Goal: Information Seeking & Learning: Find specific fact

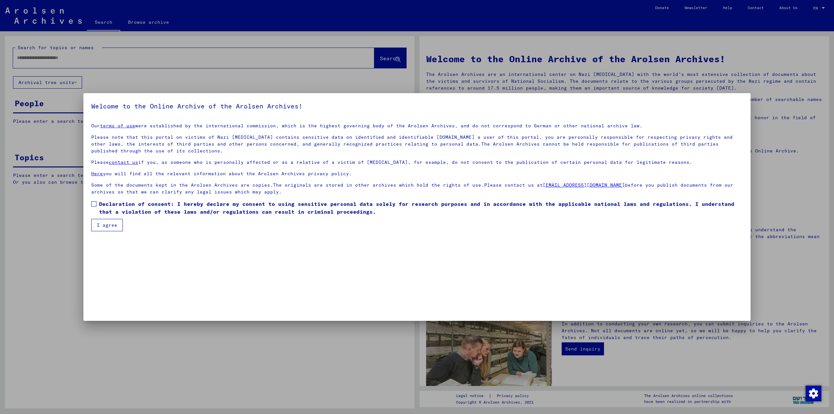
click at [98, 208] on label "Declaration of consent: I hereby declare my consent to using sensitive personal…" at bounding box center [417, 208] width 652 height 16
click at [102, 220] on button "I agree" at bounding box center [107, 225] width 32 height 12
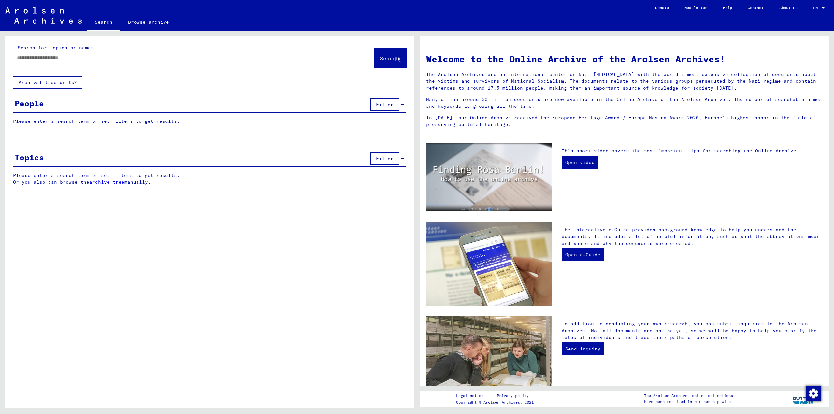
click at [55, 60] on input "text" at bounding box center [186, 57] width 338 height 7
paste input "**********"
type input "**********"
click at [388, 55] on span "Search" at bounding box center [390, 58] width 20 height 7
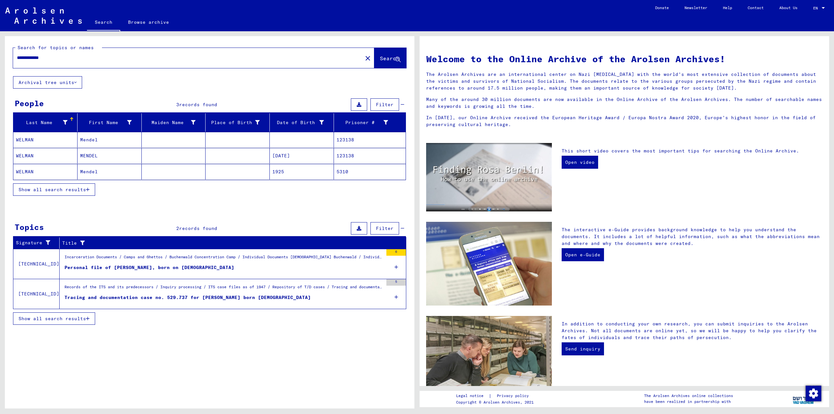
click at [122, 136] on mat-cell "Mendel" at bounding box center [110, 140] width 64 height 16
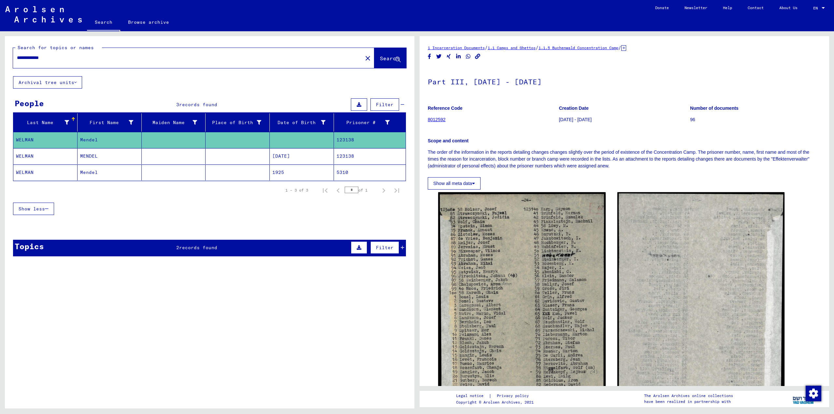
click at [134, 159] on mat-cell "MENDEL" at bounding box center [110, 156] width 64 height 16
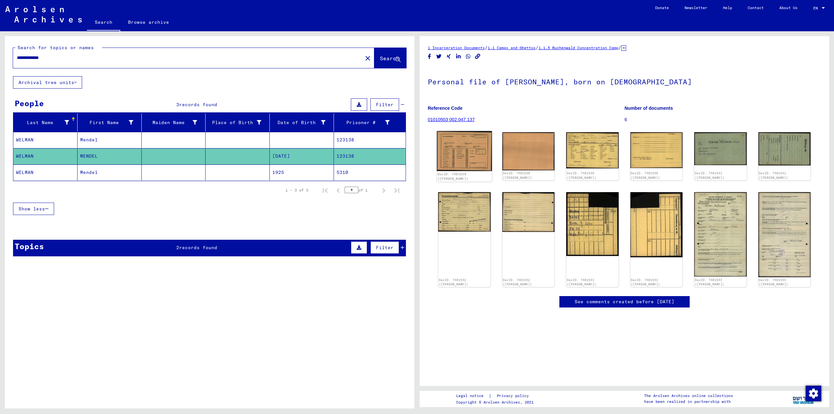
click at [462, 147] on img at bounding box center [464, 151] width 55 height 40
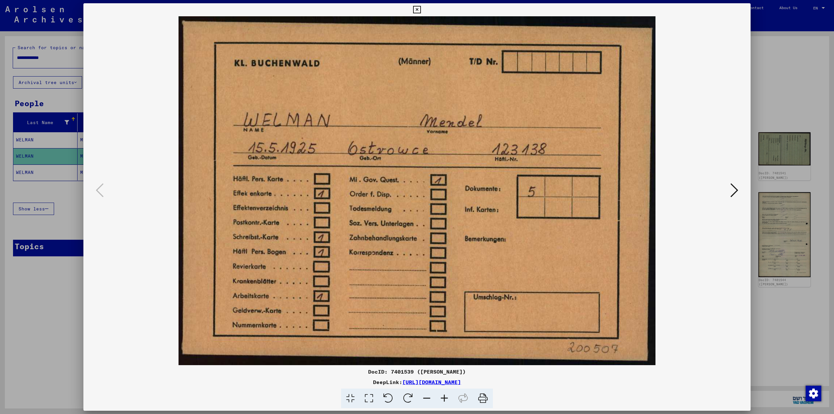
click at [732, 195] on icon at bounding box center [734, 190] width 8 height 16
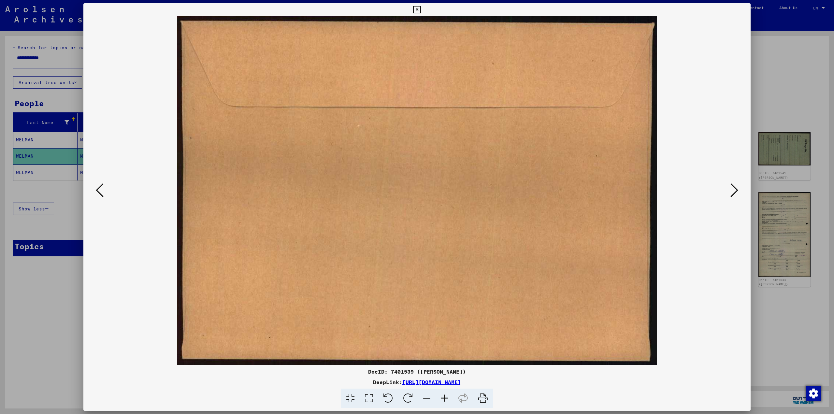
click at [732, 195] on icon at bounding box center [734, 190] width 8 height 16
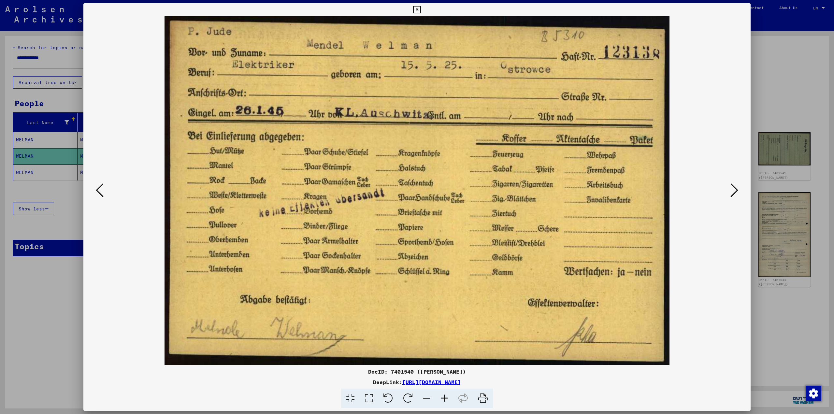
click at [732, 195] on icon at bounding box center [734, 190] width 8 height 16
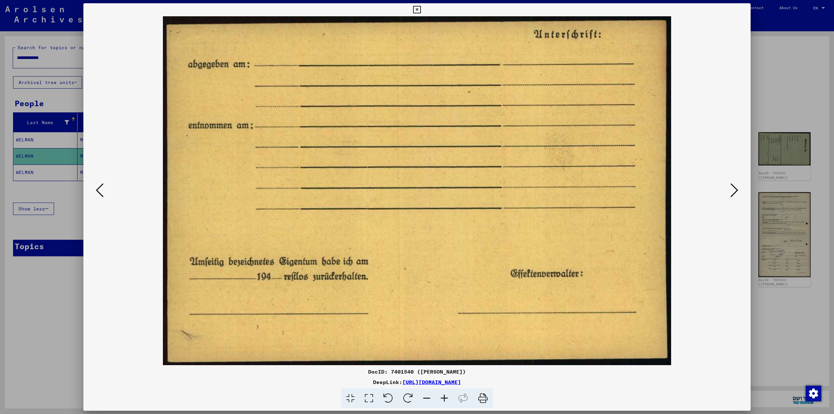
click at [732, 195] on icon at bounding box center [734, 190] width 8 height 16
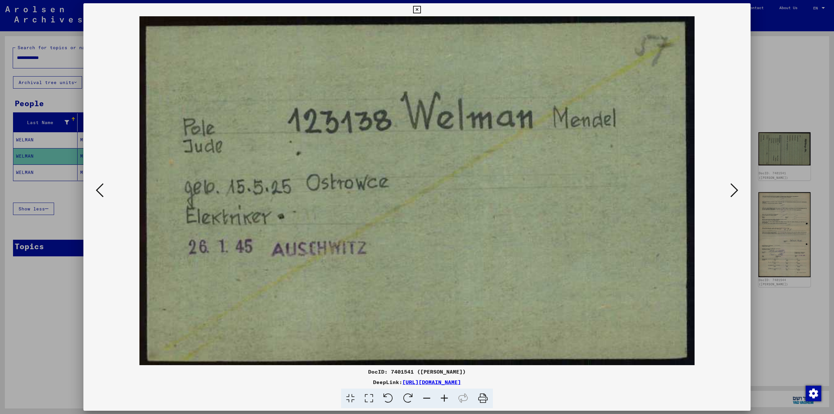
click at [732, 195] on icon at bounding box center [734, 190] width 8 height 16
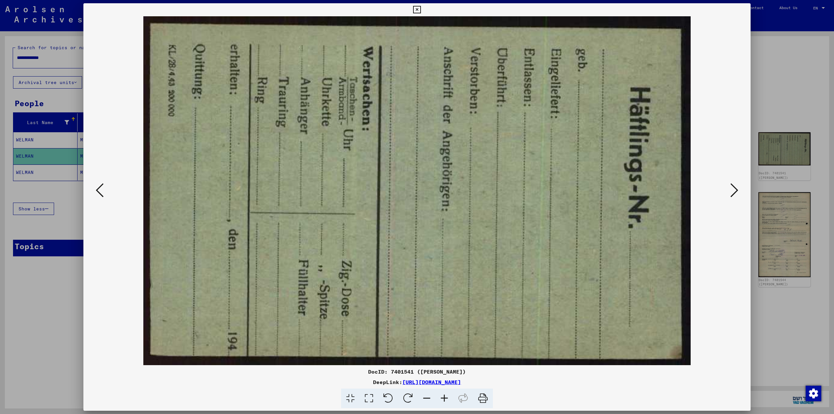
click at [732, 195] on icon at bounding box center [734, 190] width 8 height 16
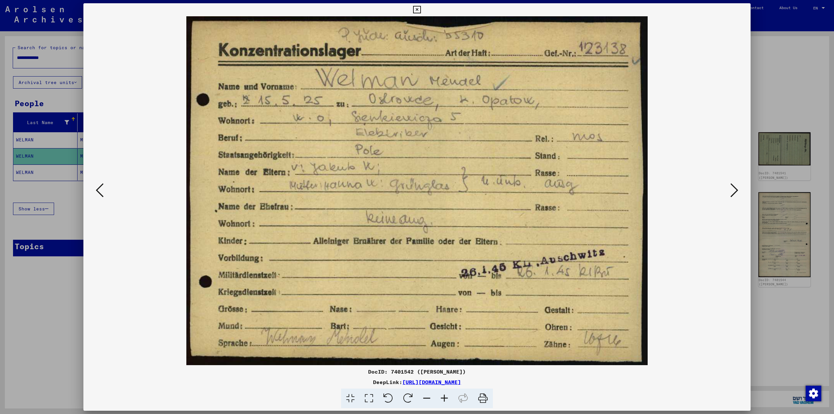
click at [732, 195] on icon at bounding box center [734, 190] width 8 height 16
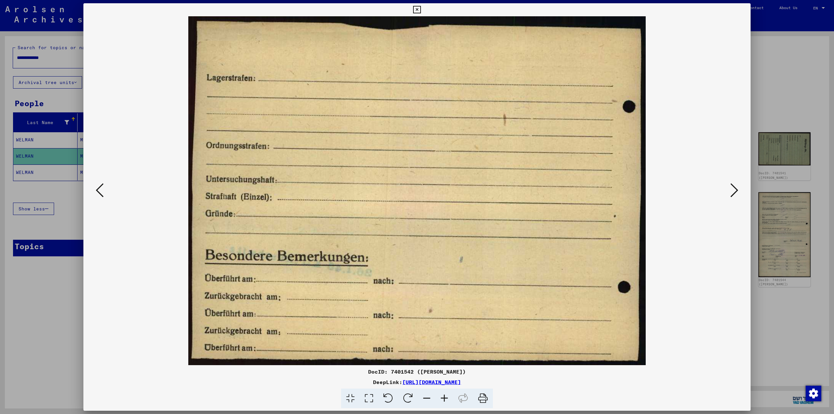
click at [732, 195] on icon at bounding box center [734, 190] width 8 height 16
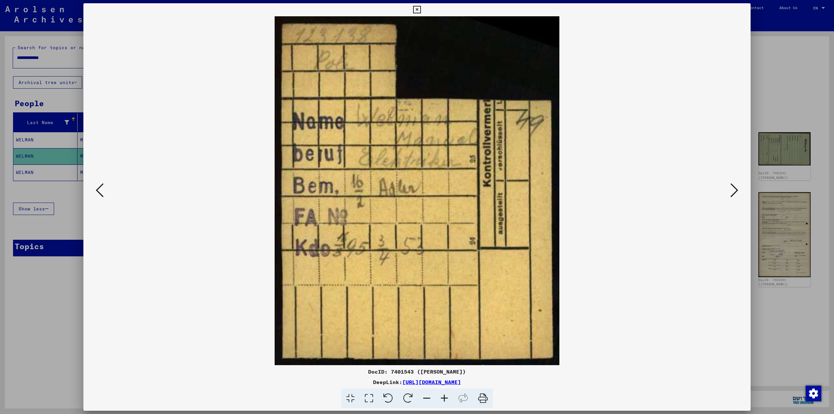
click at [732, 195] on icon at bounding box center [734, 190] width 8 height 16
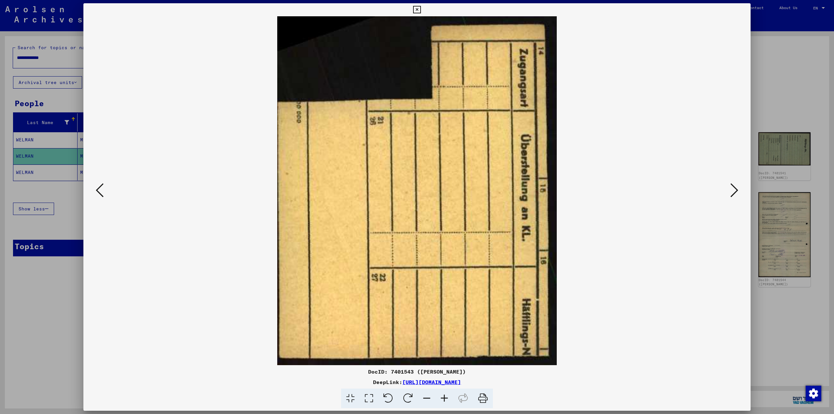
click at [732, 195] on icon at bounding box center [734, 190] width 8 height 16
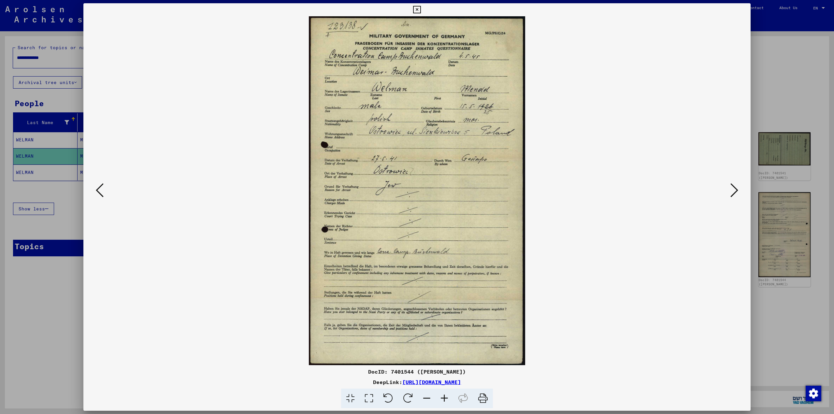
click at [730, 196] on icon at bounding box center [734, 190] width 8 height 16
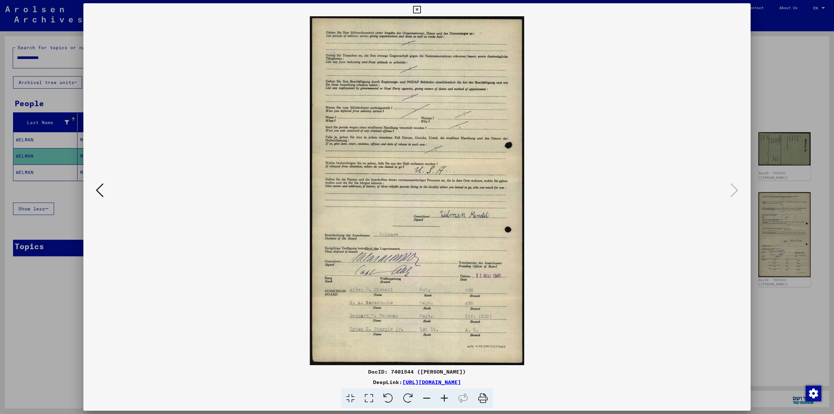
click at [103, 189] on icon at bounding box center [100, 190] width 8 height 16
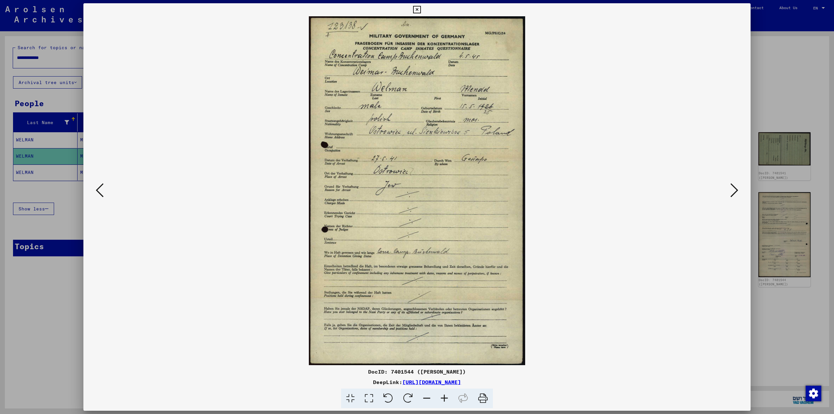
click at [736, 195] on icon at bounding box center [734, 190] width 8 height 16
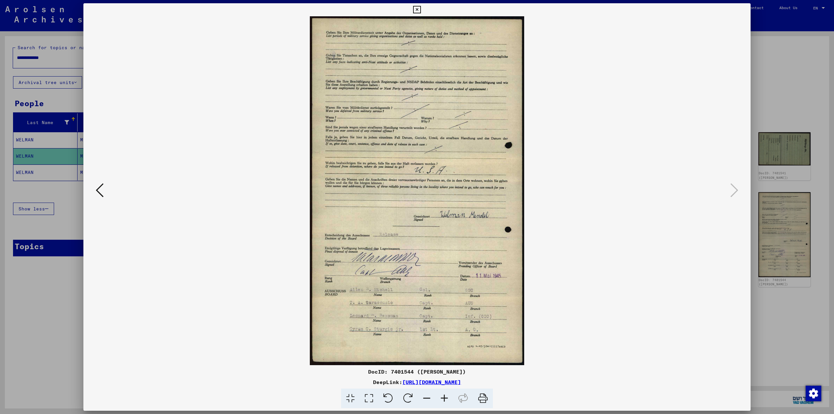
click at [804, 378] on div at bounding box center [417, 207] width 834 height 414
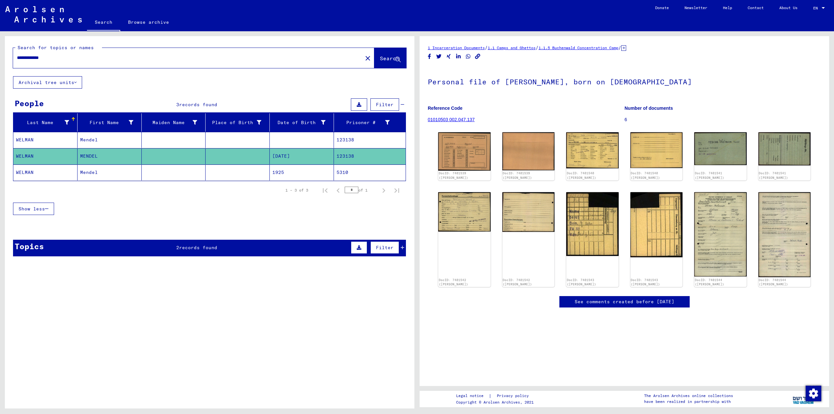
click at [152, 170] on mat-cell at bounding box center [174, 173] width 64 height 16
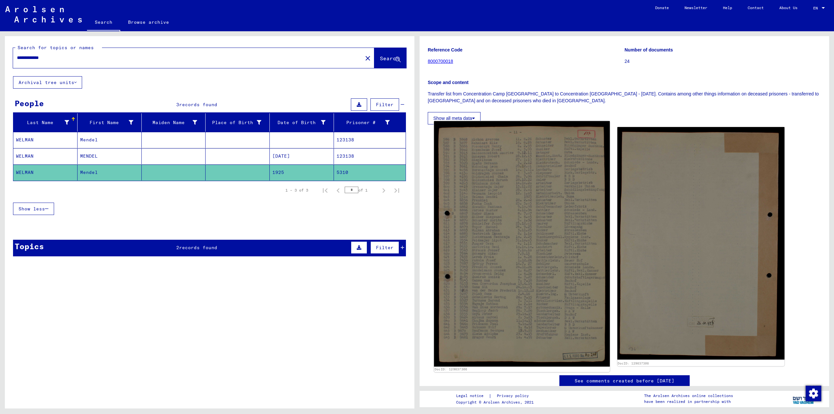
scroll to position [65, 0]
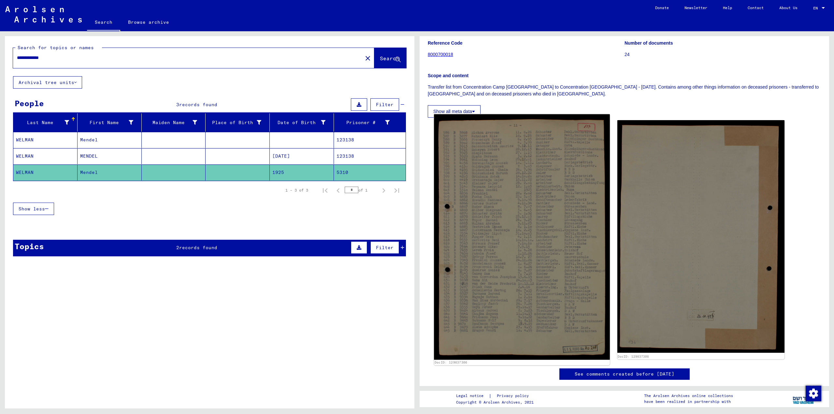
click at [523, 189] on img at bounding box center [522, 236] width 176 height 245
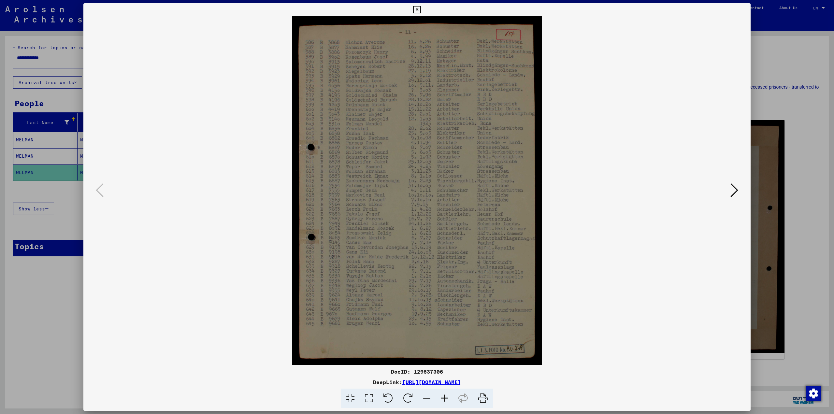
click at [801, 84] on div at bounding box center [417, 207] width 834 height 414
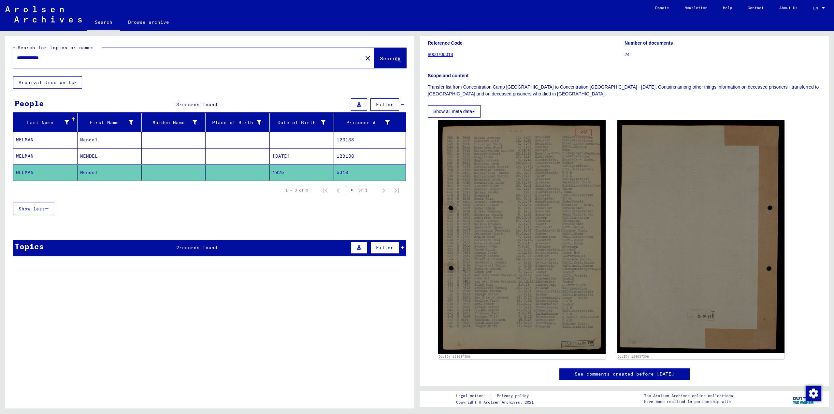
click at [221, 138] on mat-cell at bounding box center [238, 140] width 64 height 16
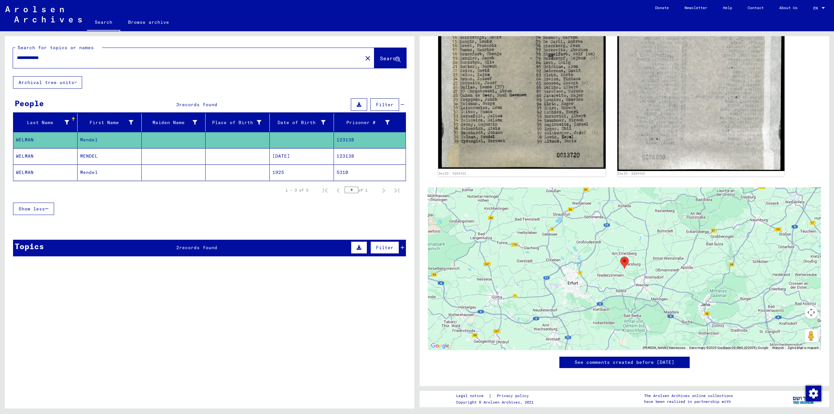
scroll to position [456, 0]
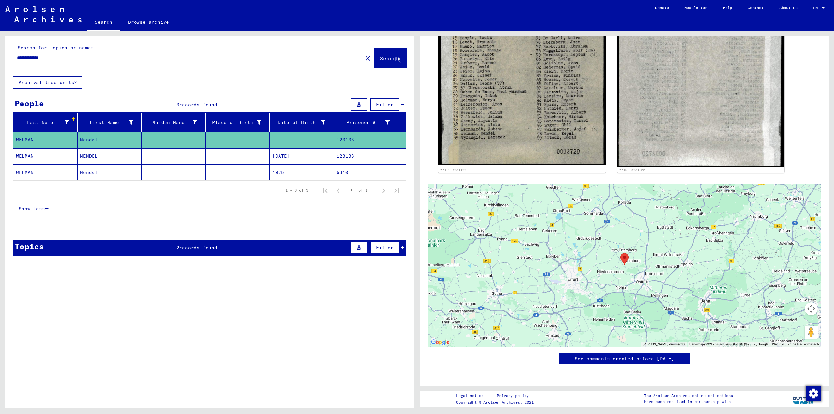
click at [207, 161] on mat-cell at bounding box center [238, 156] width 64 height 16
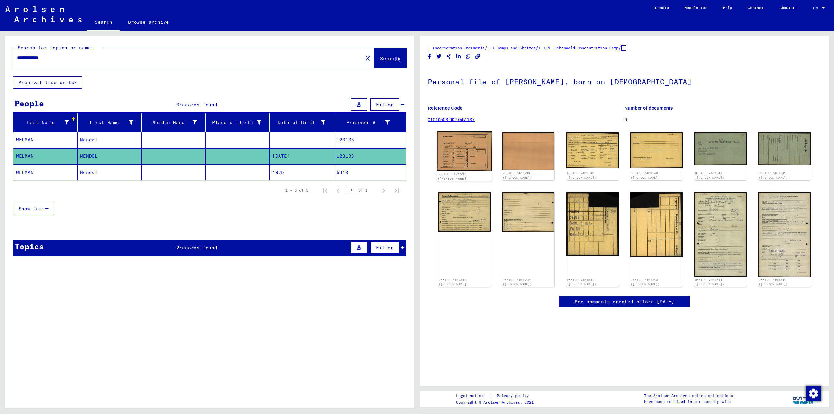
click at [454, 156] on img at bounding box center [464, 151] width 55 height 40
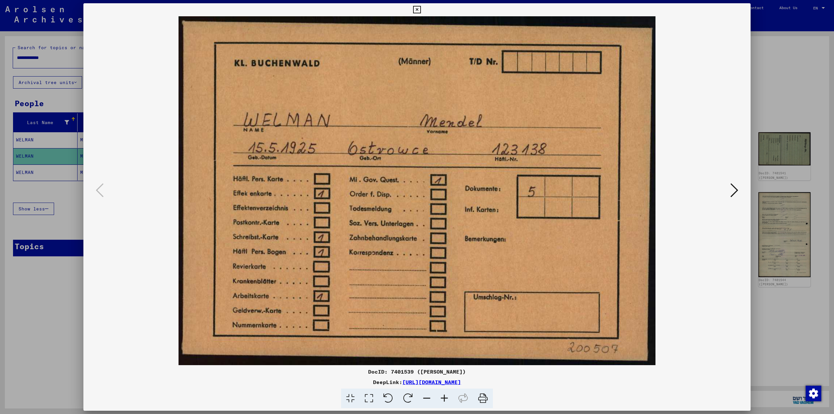
click at [732, 189] on icon at bounding box center [734, 190] width 8 height 16
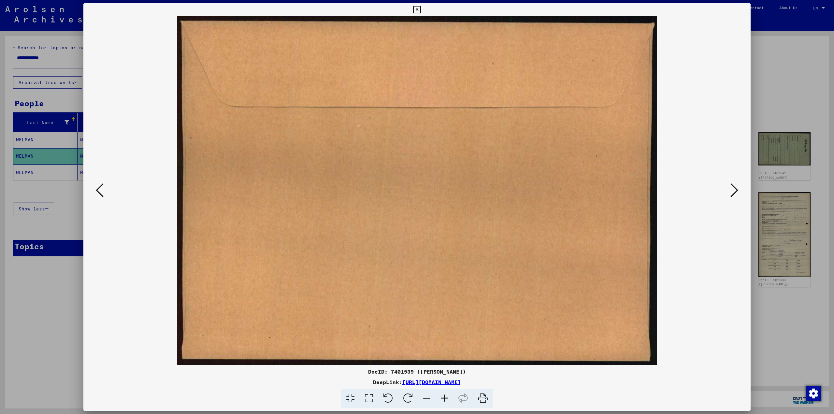
click at [738, 192] on icon at bounding box center [734, 190] width 8 height 16
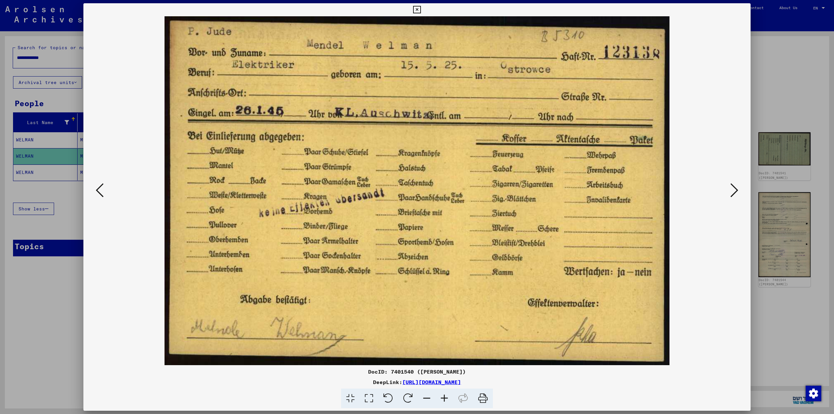
click at [738, 192] on icon at bounding box center [734, 190] width 8 height 16
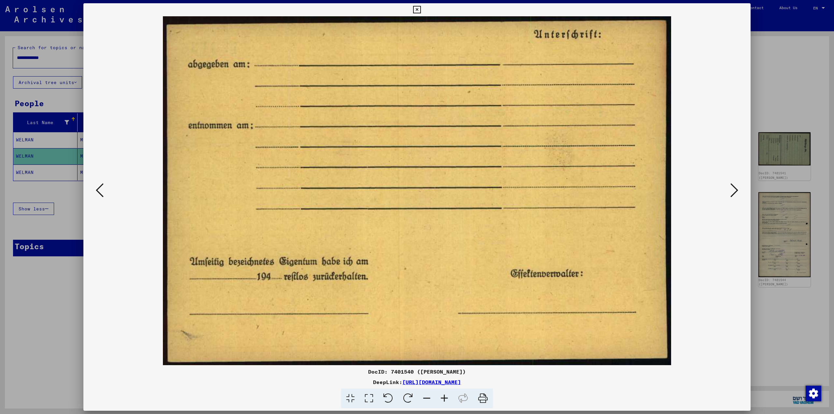
click at [738, 192] on icon at bounding box center [734, 190] width 8 height 16
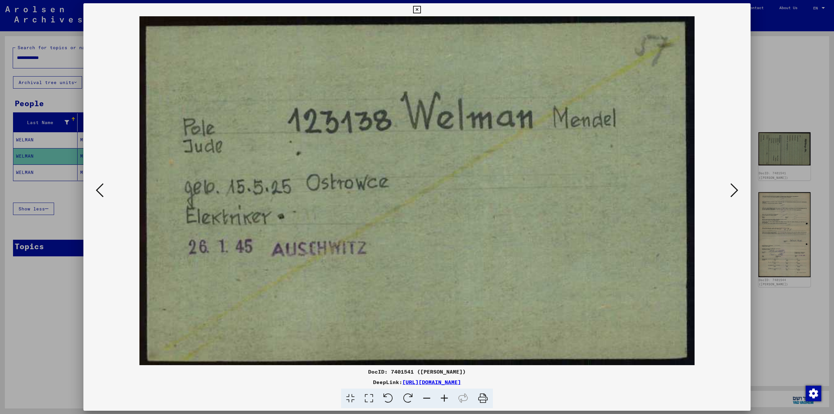
click at [738, 192] on icon at bounding box center [734, 190] width 8 height 16
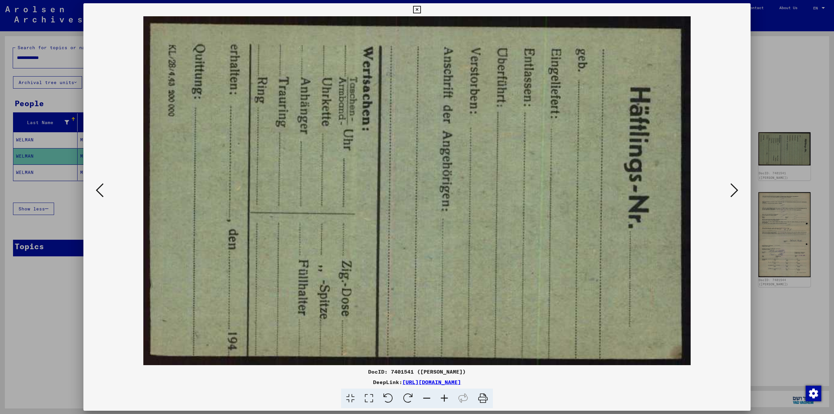
click at [738, 192] on icon at bounding box center [734, 190] width 8 height 16
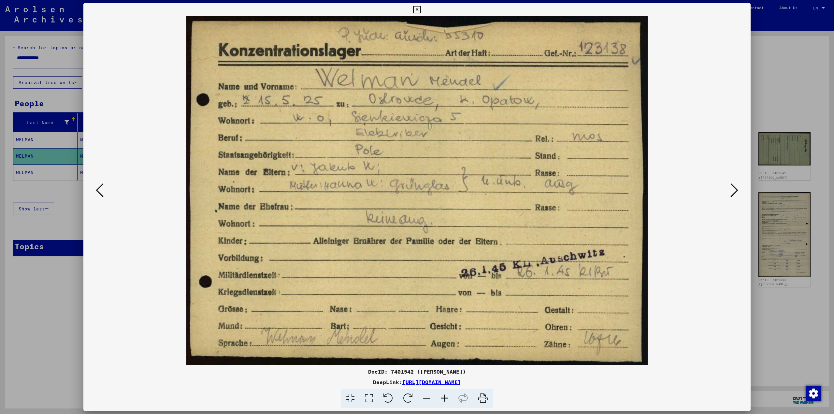
drag, startPoint x: 738, startPoint y: 192, endPoint x: 719, endPoint y: 163, distance: 34.2
click at [719, 163] on div at bounding box center [416, 190] width 667 height 349
click at [738, 192] on icon at bounding box center [734, 190] width 8 height 16
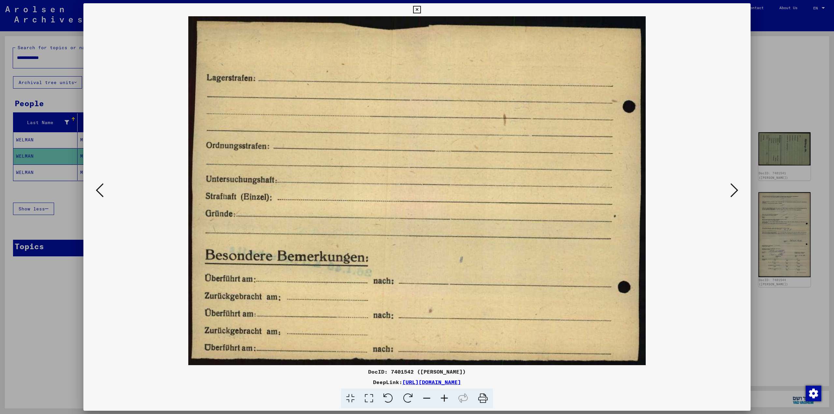
click at [738, 192] on icon at bounding box center [734, 190] width 8 height 16
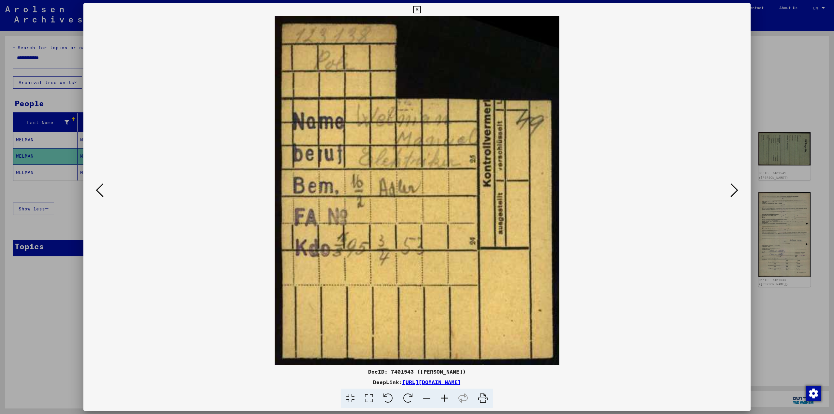
click at [738, 192] on icon at bounding box center [734, 190] width 8 height 16
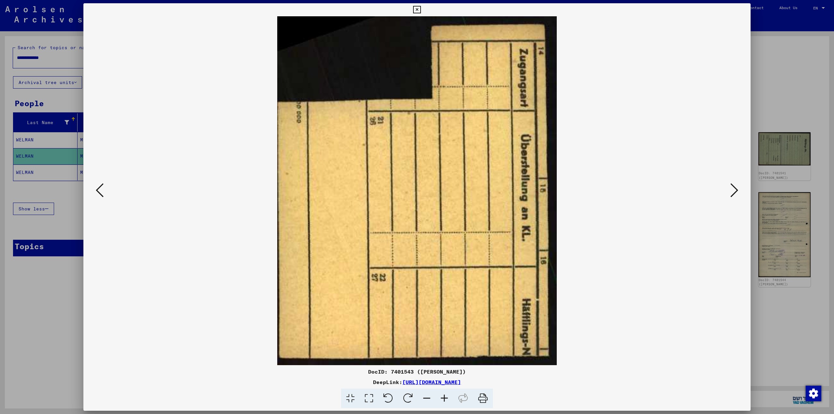
click at [738, 192] on icon at bounding box center [734, 190] width 8 height 16
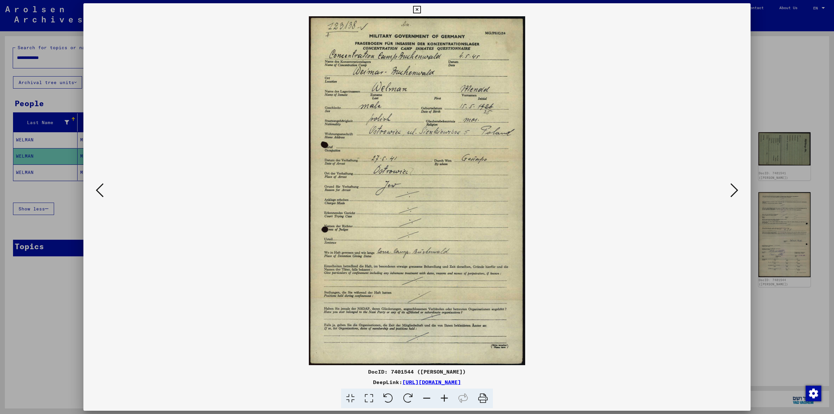
click at [738, 192] on icon at bounding box center [734, 190] width 8 height 16
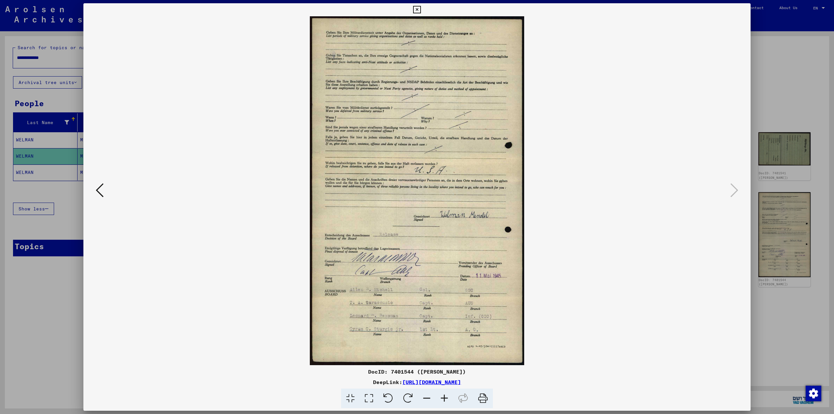
click at [90, 189] on div at bounding box center [416, 190] width 667 height 349
click at [97, 190] on icon at bounding box center [100, 190] width 8 height 16
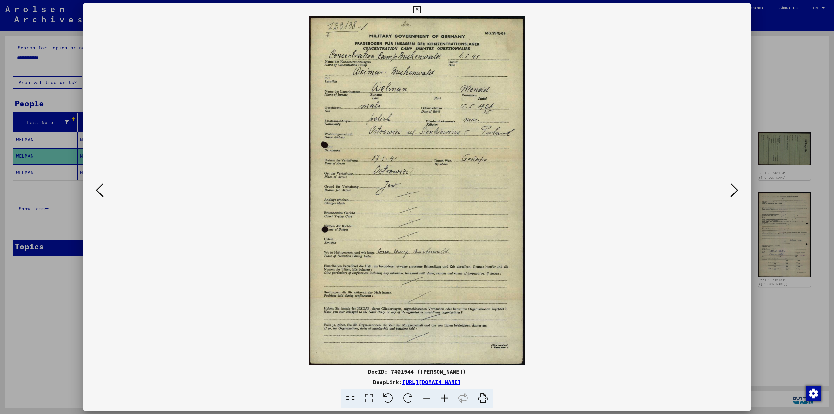
click at [97, 190] on icon at bounding box center [100, 190] width 8 height 16
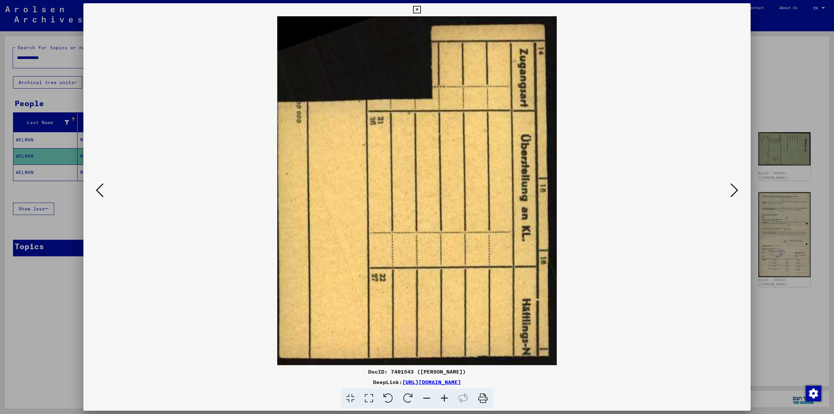
click at [97, 190] on icon at bounding box center [100, 190] width 8 height 16
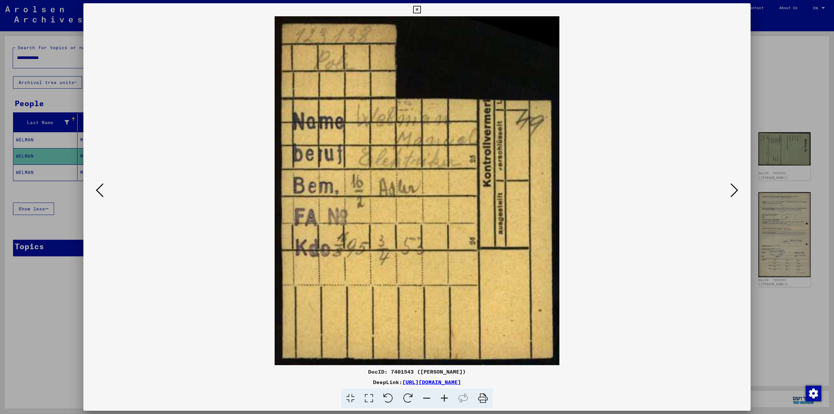
click at [97, 190] on icon at bounding box center [100, 190] width 8 height 16
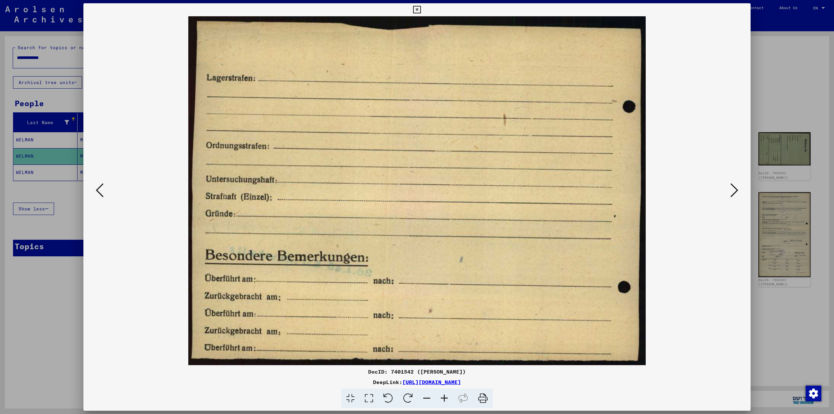
click at [97, 190] on icon at bounding box center [100, 190] width 8 height 16
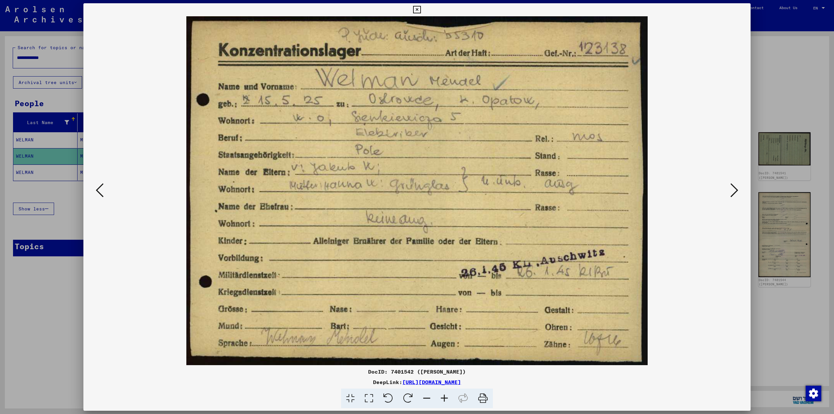
click at [819, 114] on div at bounding box center [417, 207] width 834 height 414
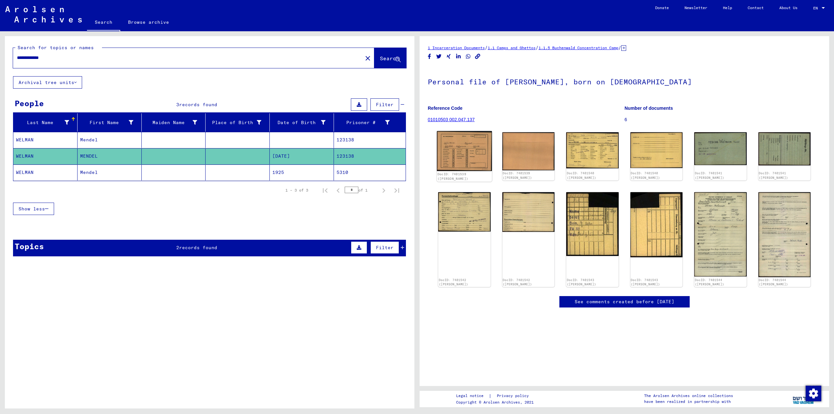
click at [461, 154] on img at bounding box center [464, 151] width 55 height 40
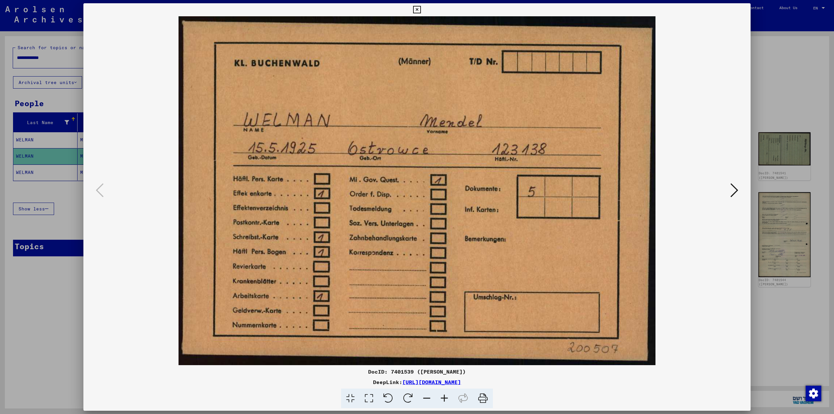
click at [734, 188] on icon at bounding box center [734, 190] width 8 height 16
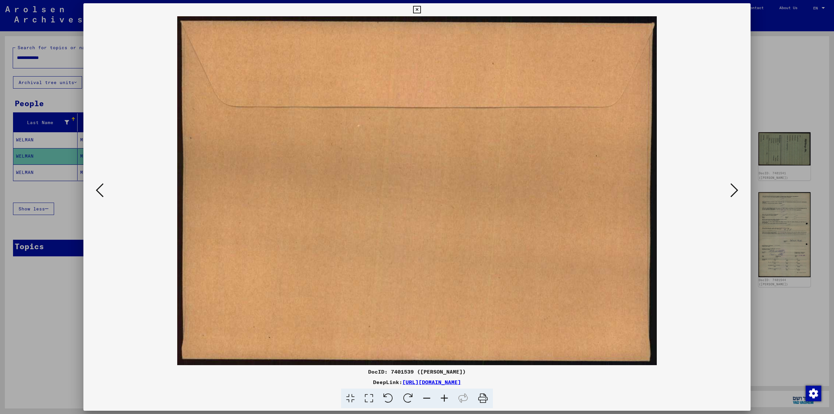
click at [734, 189] on icon at bounding box center [734, 190] width 8 height 16
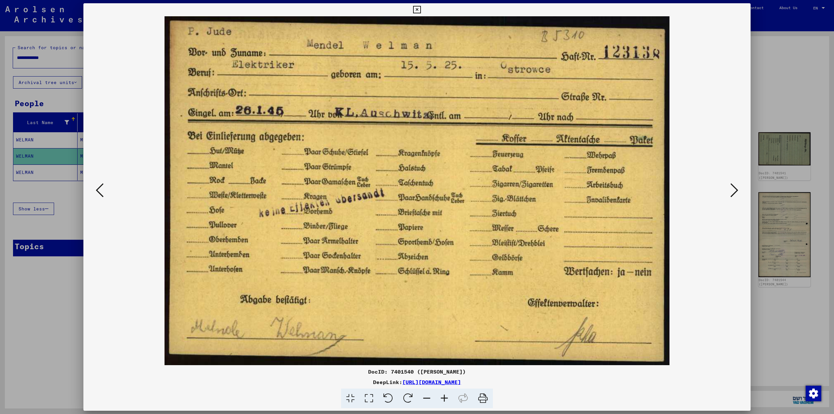
click at [734, 189] on icon at bounding box center [734, 190] width 8 height 16
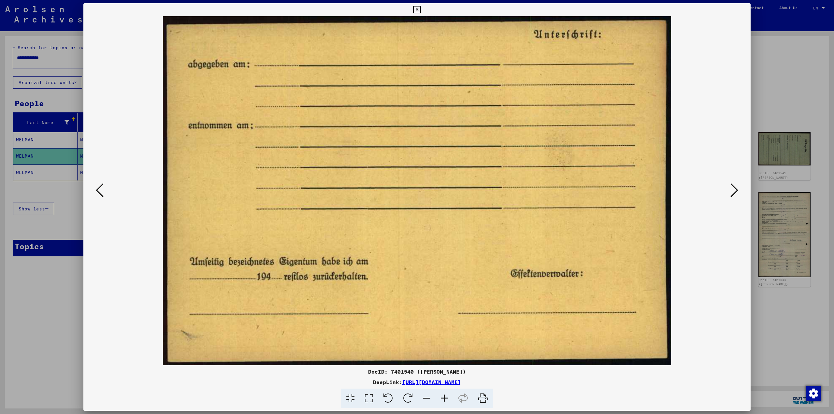
click at [734, 189] on icon at bounding box center [734, 190] width 8 height 16
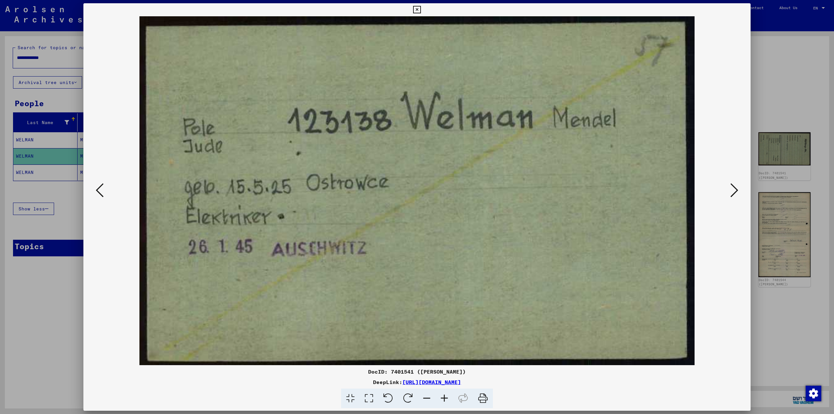
click at [734, 189] on icon at bounding box center [734, 190] width 8 height 16
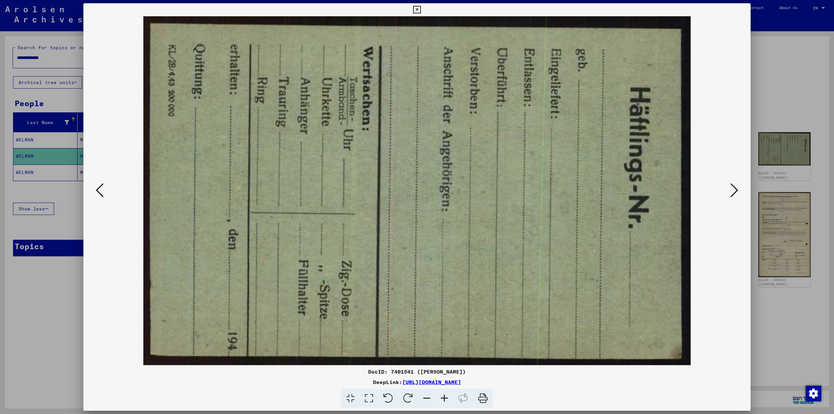
click at [734, 189] on icon at bounding box center [734, 190] width 8 height 16
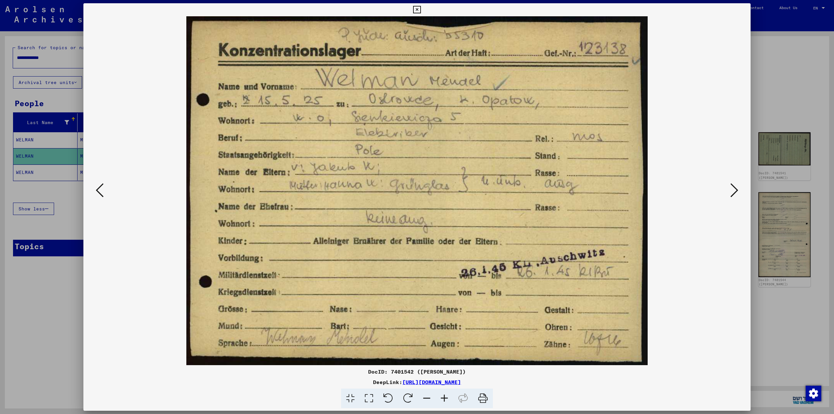
click at [734, 189] on icon at bounding box center [734, 190] width 8 height 16
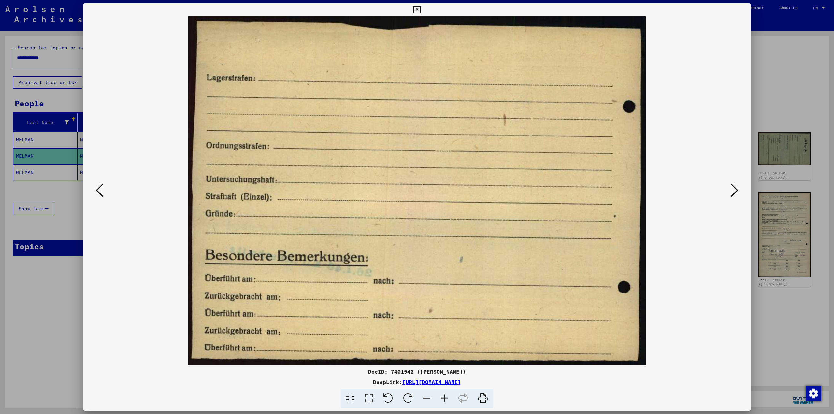
click at [734, 189] on icon at bounding box center [734, 190] width 8 height 16
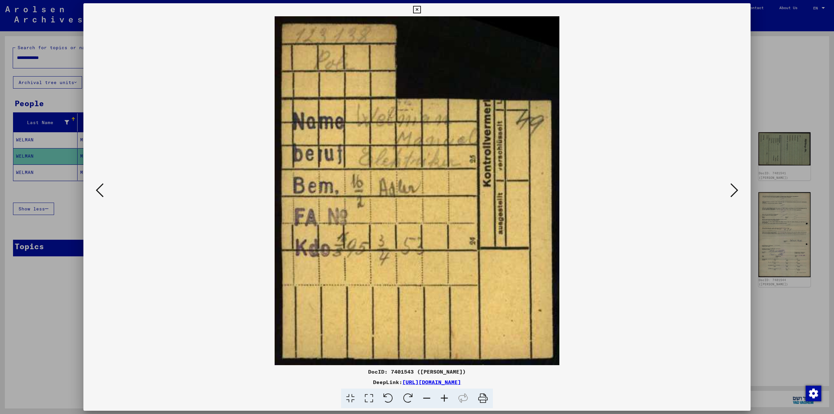
click at [734, 189] on icon at bounding box center [734, 190] width 8 height 16
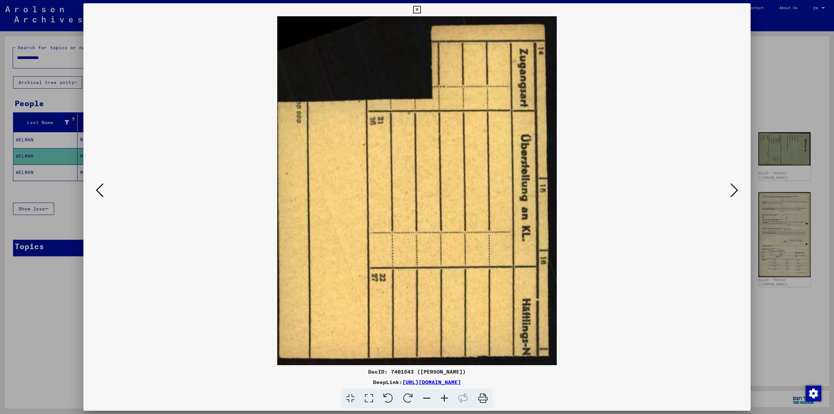
click at [734, 189] on icon at bounding box center [734, 190] width 8 height 16
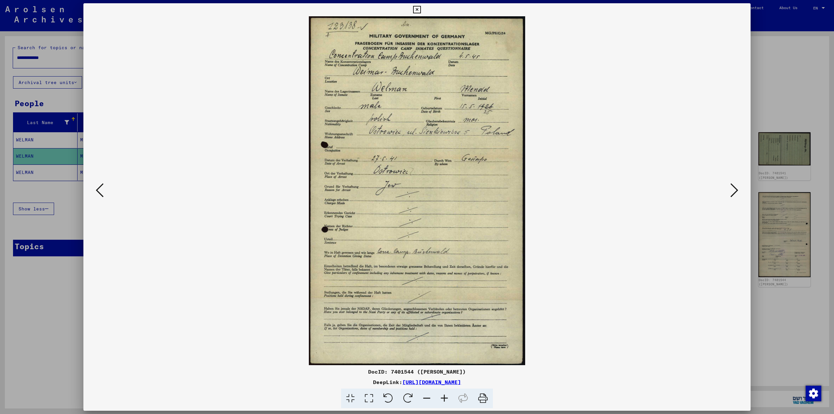
click at [734, 189] on icon at bounding box center [734, 190] width 8 height 16
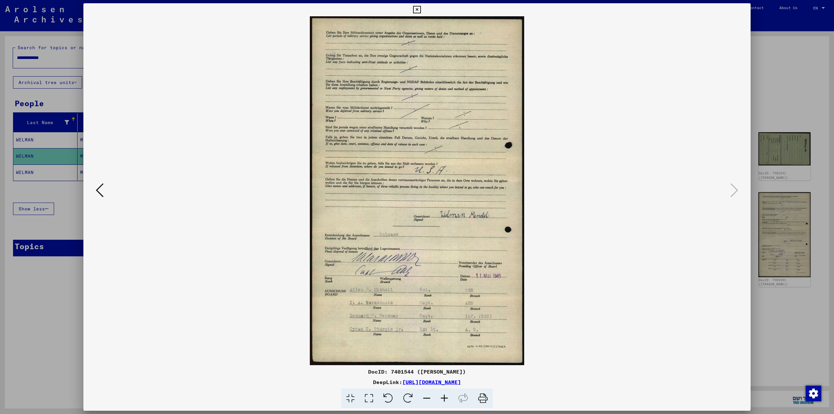
click at [741, 190] on div at bounding box center [416, 190] width 667 height 349
click at [800, 58] on div at bounding box center [417, 207] width 834 height 414
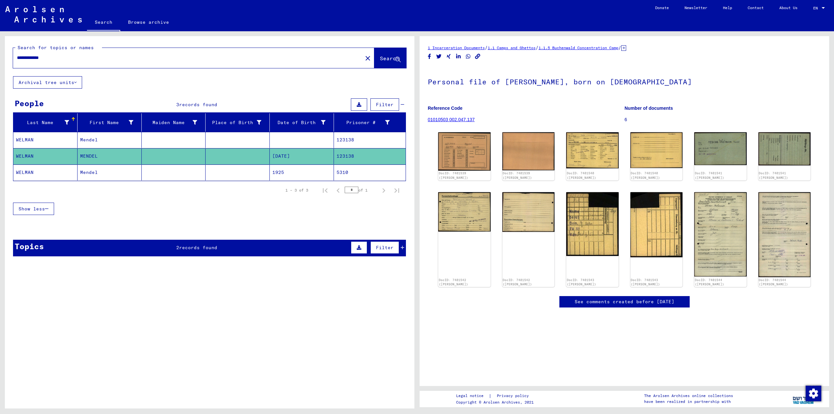
click at [66, 64] on div "**********" at bounding box center [186, 57] width 346 height 15
click at [66, 59] on input "**********" at bounding box center [188, 57] width 342 height 7
paste input "***"
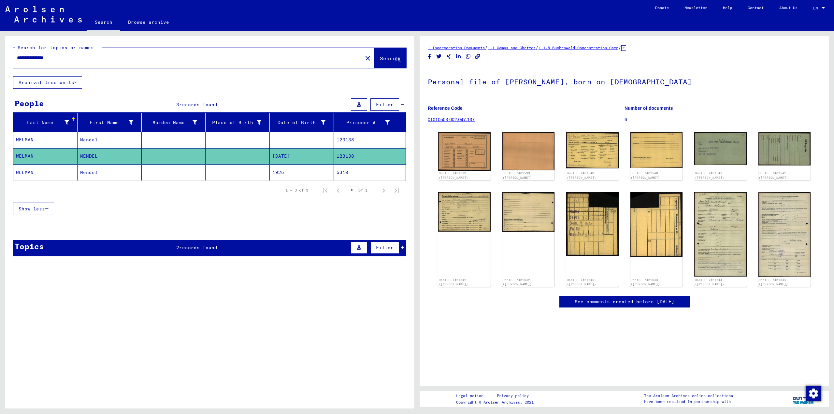
type input "**********"
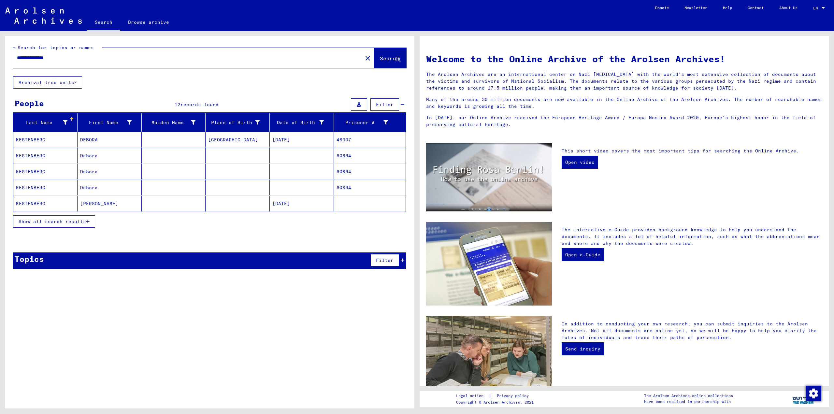
click at [99, 144] on mat-cell "DEBORA" at bounding box center [110, 140] width 64 height 16
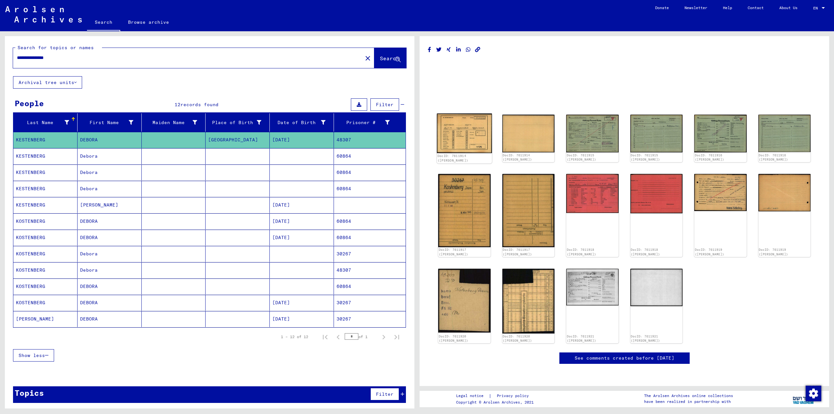
click at [465, 129] on img at bounding box center [464, 134] width 55 height 40
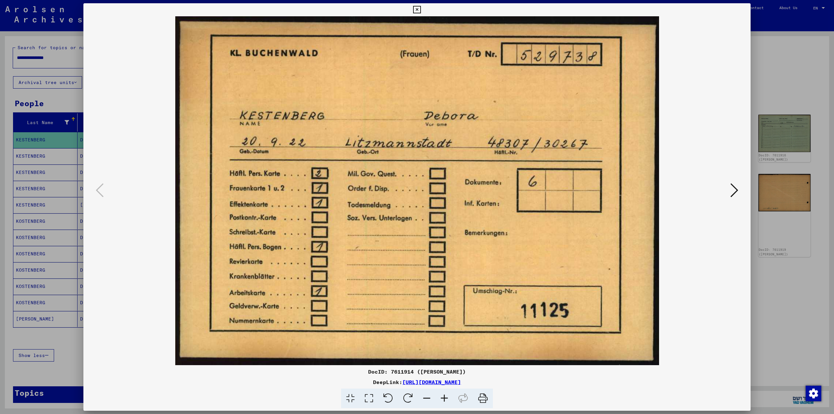
click at [732, 187] on icon at bounding box center [734, 190] width 8 height 16
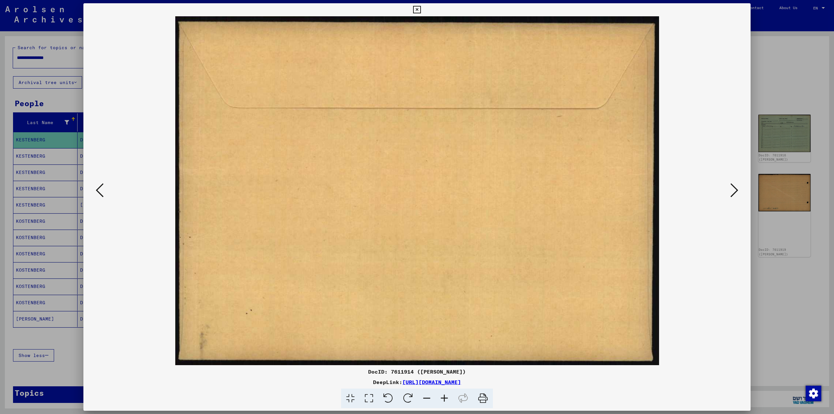
click at [732, 187] on icon at bounding box center [734, 190] width 8 height 16
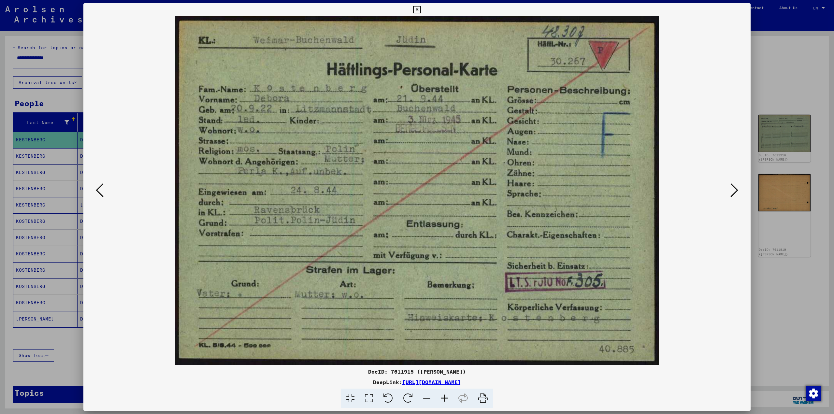
click at [732, 187] on icon at bounding box center [734, 190] width 8 height 16
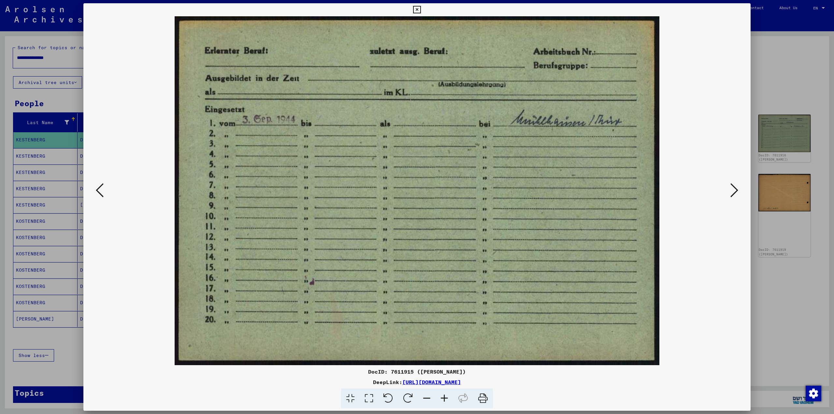
click at [732, 187] on icon at bounding box center [734, 190] width 8 height 16
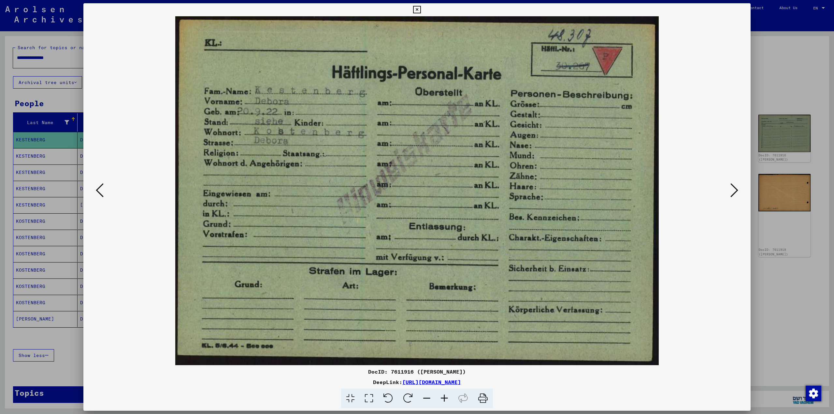
click at [732, 187] on icon at bounding box center [734, 190] width 8 height 16
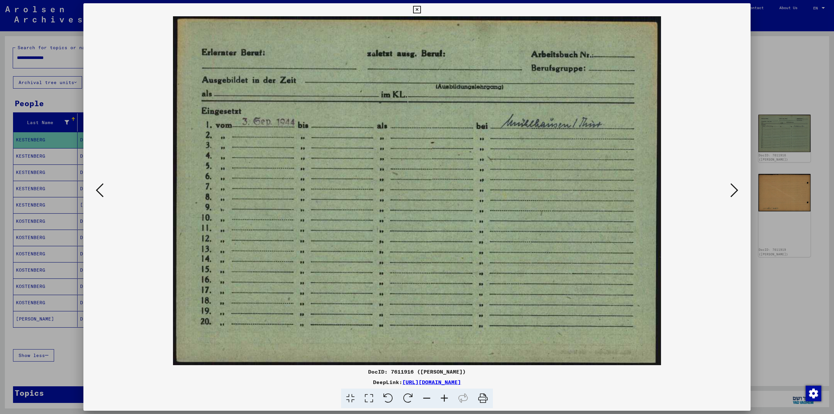
click at [732, 187] on icon at bounding box center [734, 190] width 8 height 16
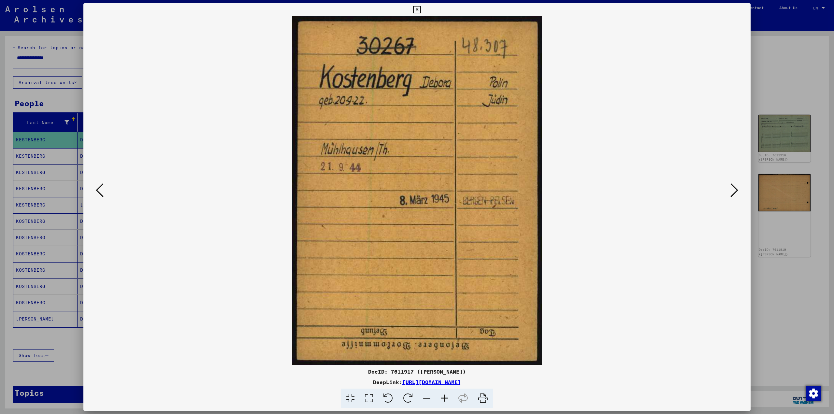
click at [732, 187] on icon at bounding box center [734, 190] width 8 height 16
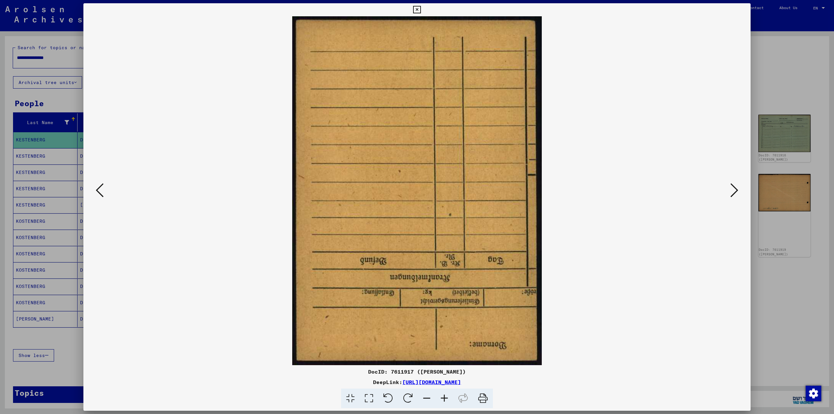
click at [732, 187] on icon at bounding box center [734, 190] width 8 height 16
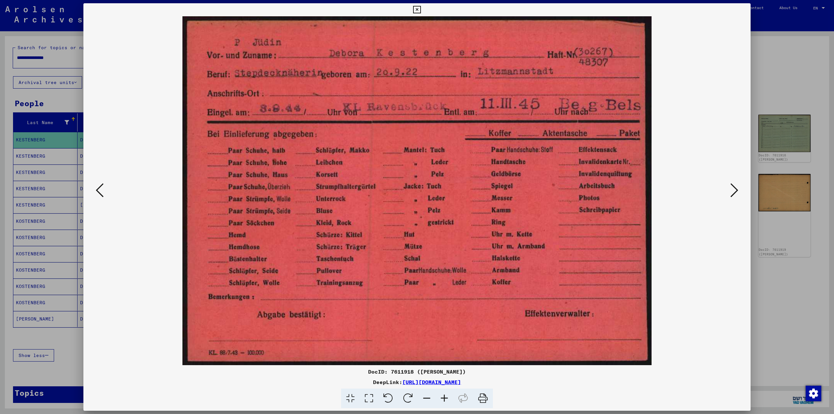
click at [732, 187] on icon at bounding box center [734, 190] width 8 height 16
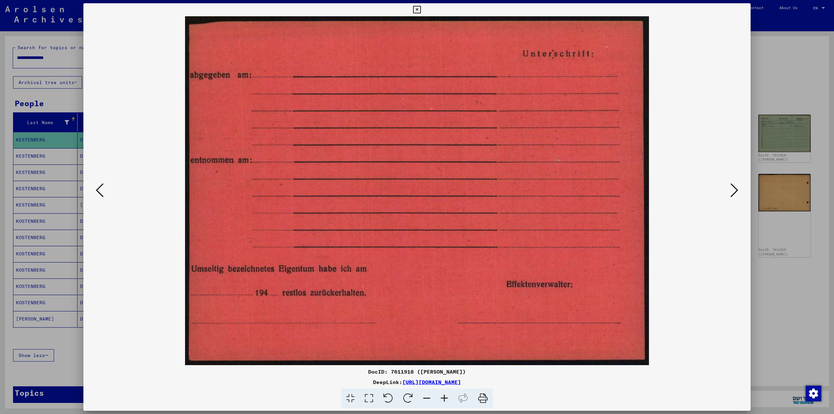
click at [732, 187] on icon at bounding box center [734, 190] width 8 height 16
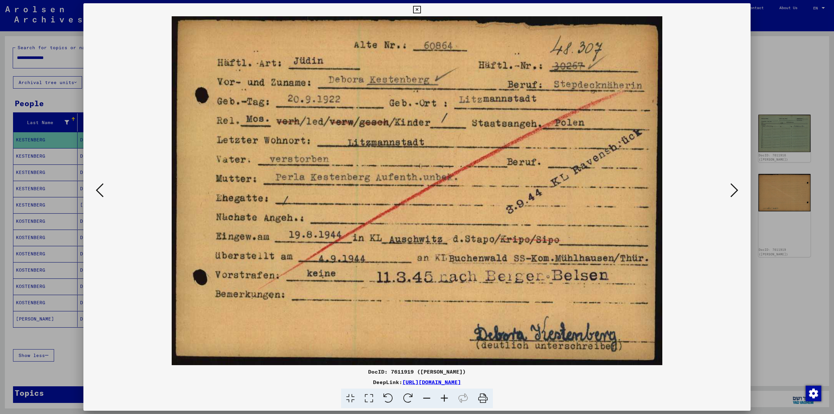
click at [734, 192] on icon at bounding box center [734, 190] width 8 height 16
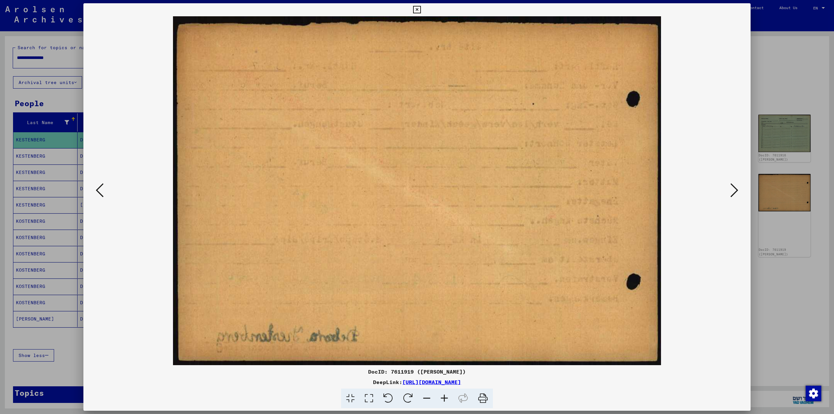
click at [734, 192] on icon at bounding box center [734, 190] width 8 height 16
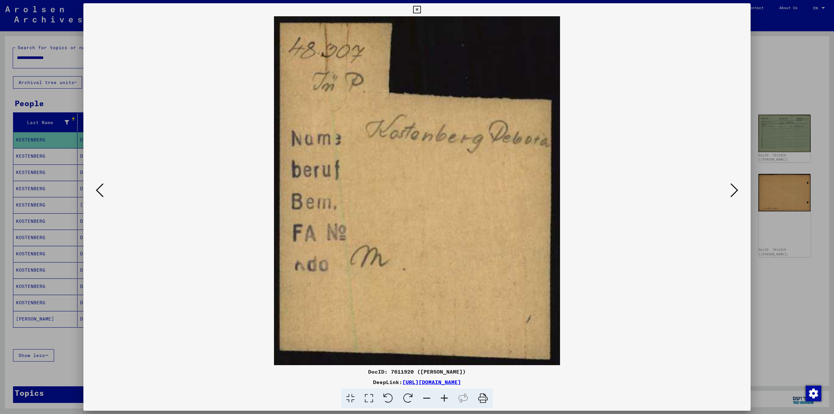
click at [734, 192] on icon at bounding box center [734, 190] width 8 height 16
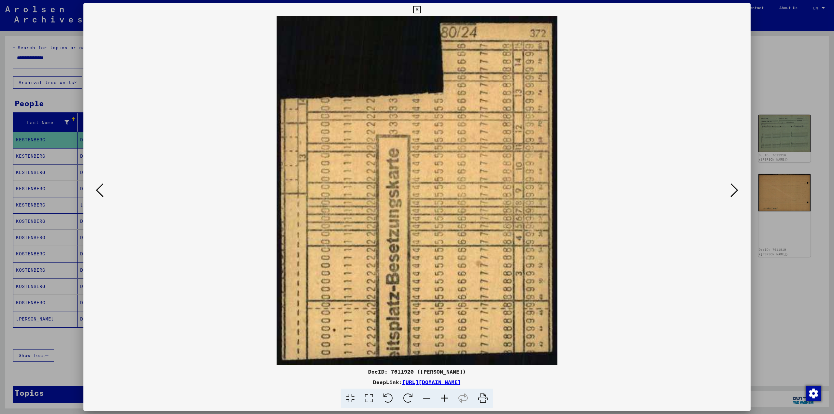
click at [734, 192] on icon at bounding box center [734, 190] width 8 height 16
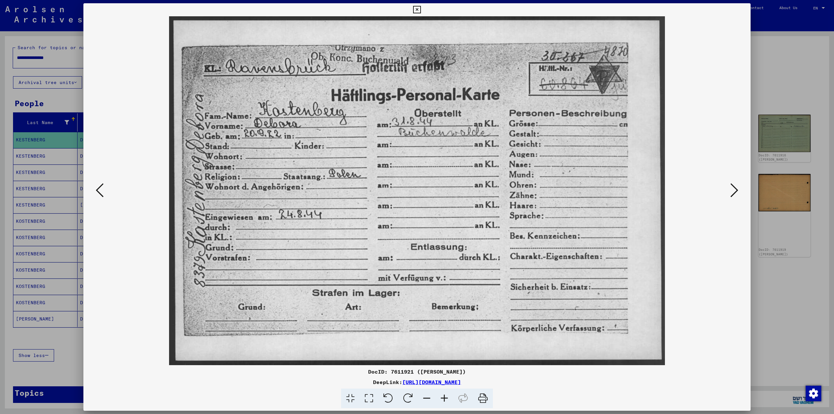
click at [734, 192] on icon at bounding box center [734, 190] width 8 height 16
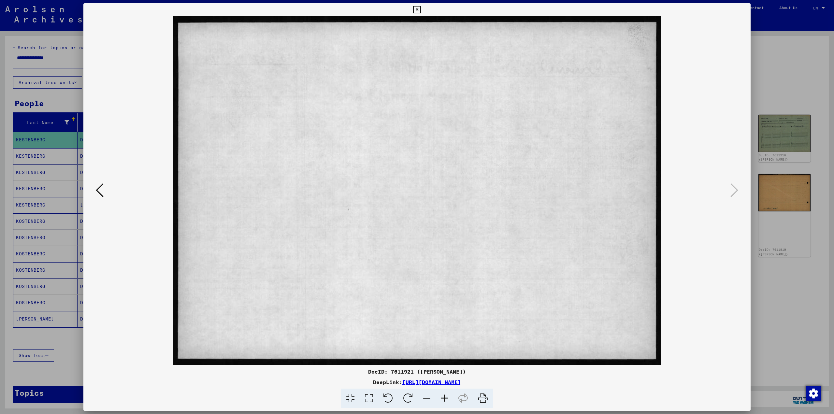
click at [93, 190] on div at bounding box center [416, 190] width 667 height 349
click at [97, 190] on icon at bounding box center [100, 190] width 8 height 16
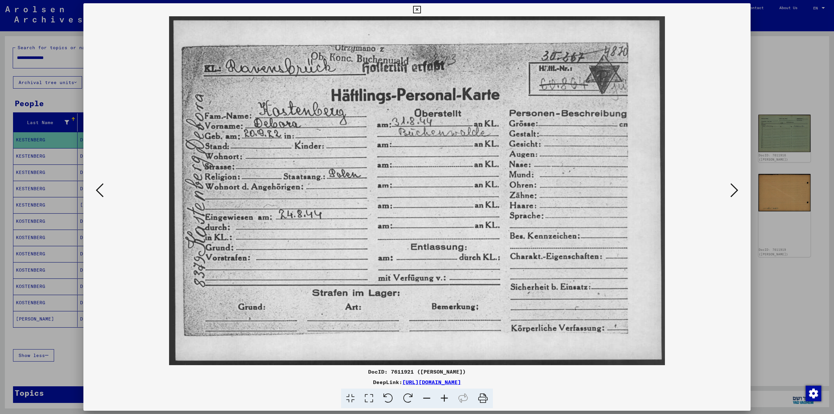
click at [97, 190] on icon at bounding box center [100, 190] width 8 height 16
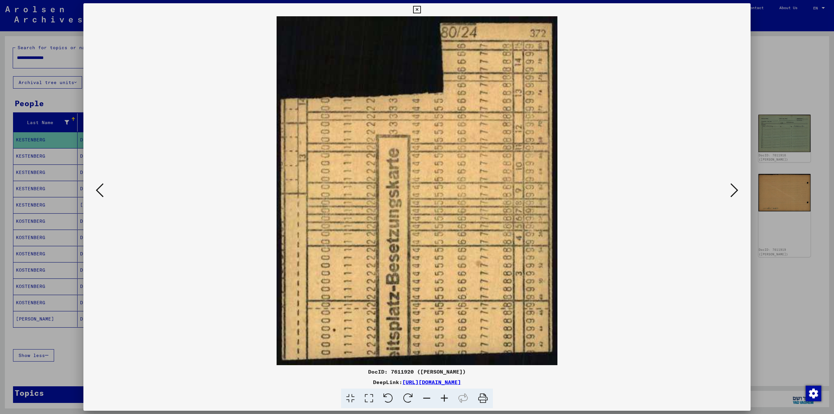
click at [97, 190] on icon at bounding box center [100, 190] width 8 height 16
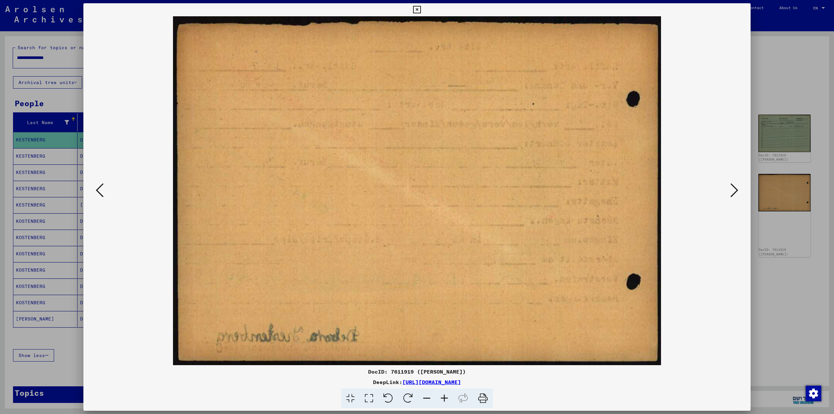
click at [97, 190] on icon at bounding box center [100, 190] width 8 height 16
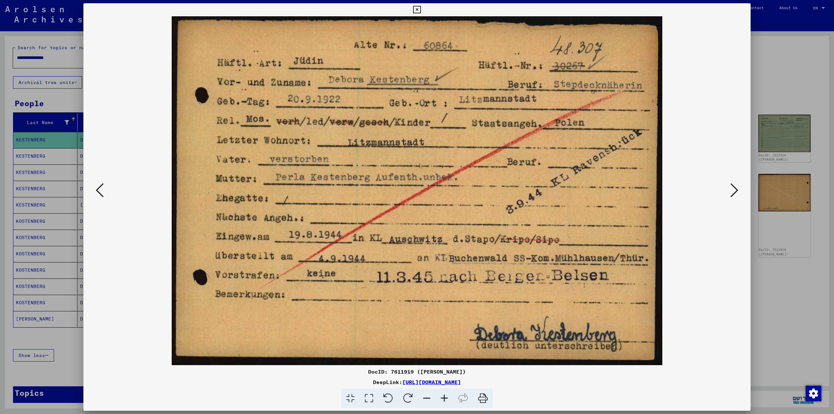
click at [97, 190] on icon at bounding box center [100, 190] width 8 height 16
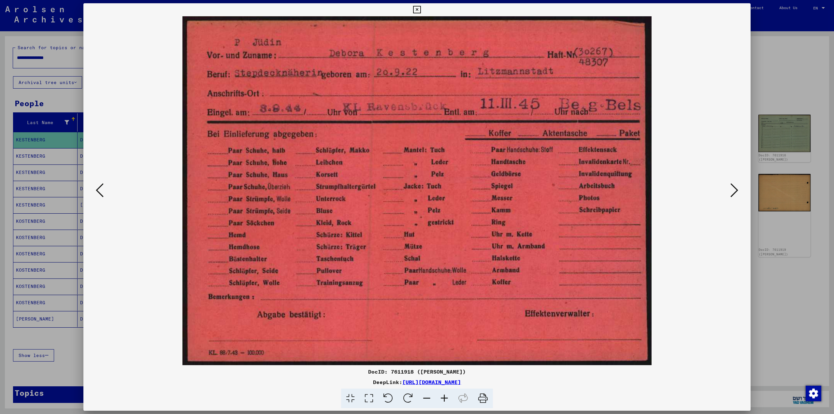
click at [97, 190] on icon at bounding box center [100, 190] width 8 height 16
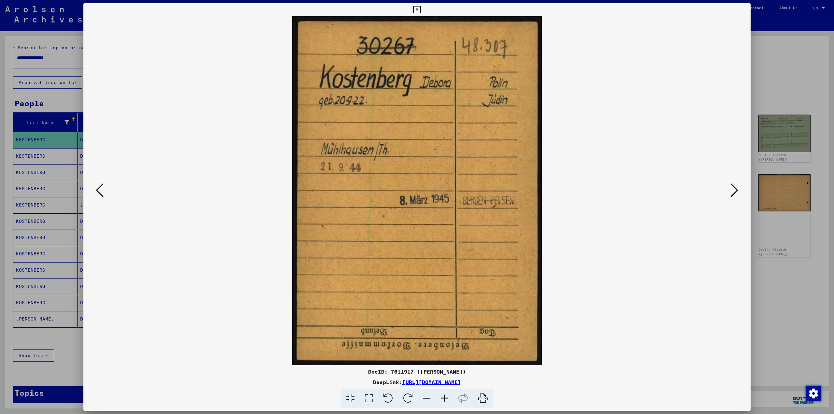
click at [97, 190] on icon at bounding box center [100, 190] width 8 height 16
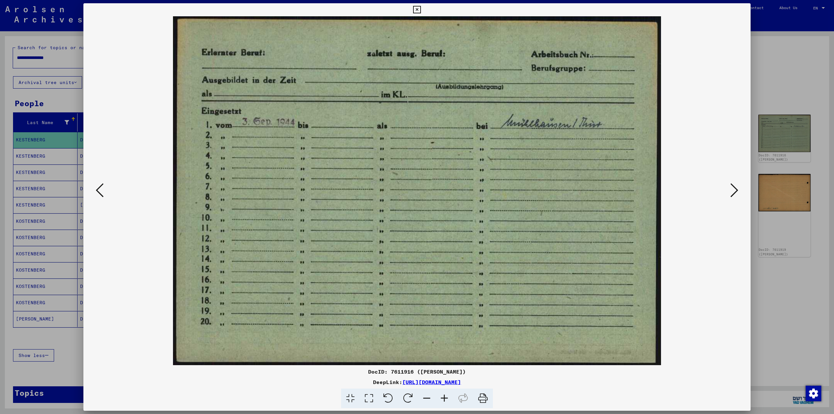
click at [97, 190] on icon at bounding box center [100, 190] width 8 height 16
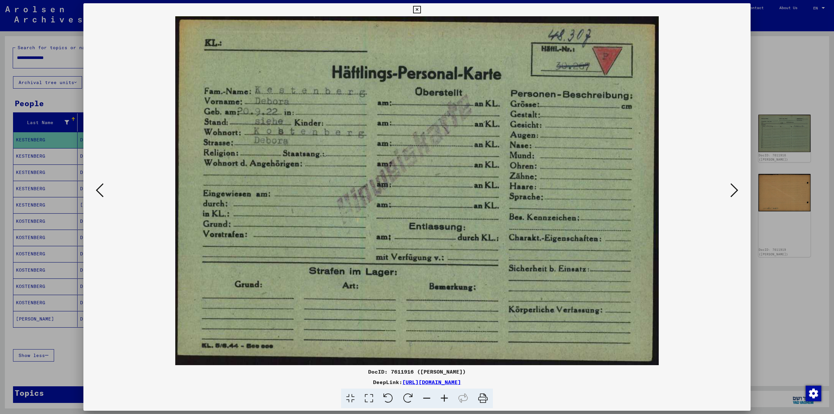
click at [97, 190] on icon at bounding box center [100, 190] width 8 height 16
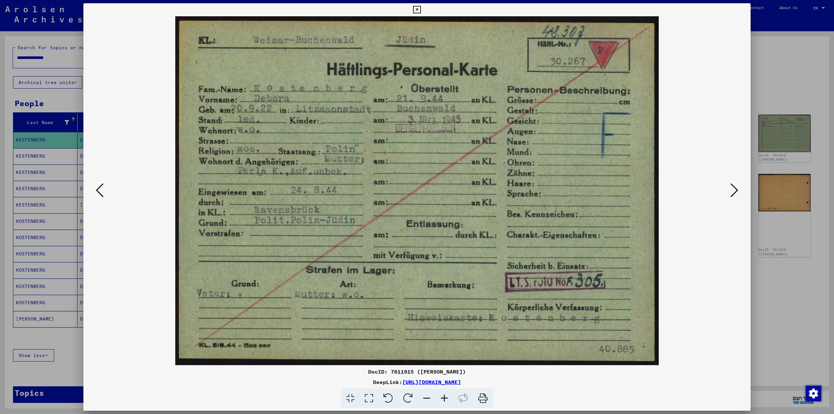
click at [97, 190] on icon at bounding box center [100, 190] width 8 height 16
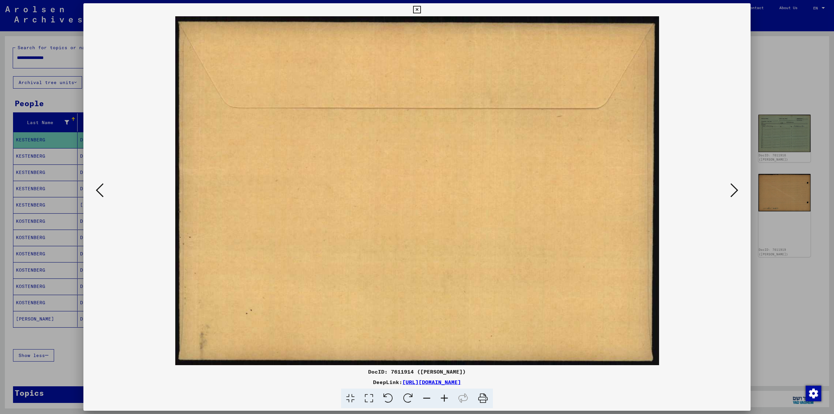
click at [97, 190] on icon at bounding box center [100, 190] width 8 height 16
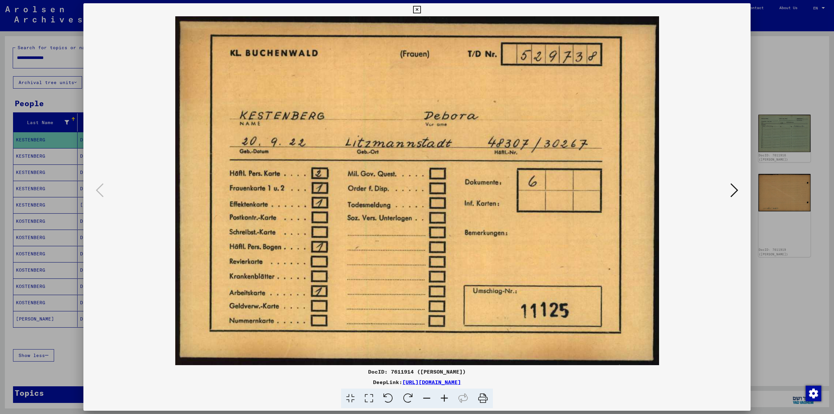
click at [732, 187] on icon at bounding box center [734, 190] width 8 height 16
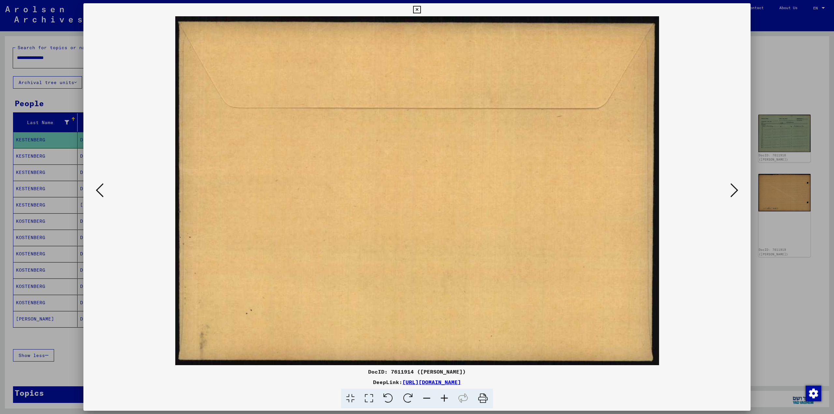
click at [733, 187] on icon at bounding box center [734, 190] width 8 height 16
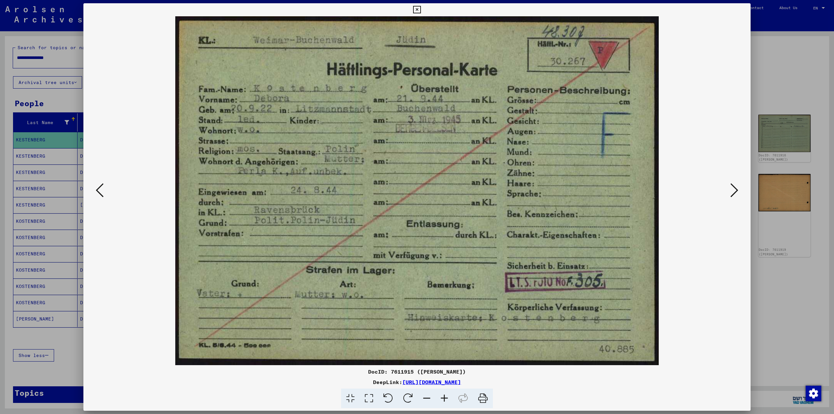
click at [733, 187] on icon at bounding box center [734, 190] width 8 height 16
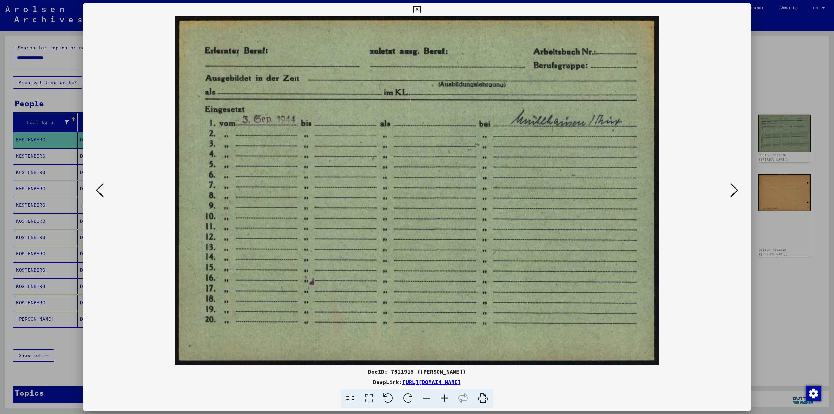
click at [733, 187] on icon at bounding box center [734, 190] width 8 height 16
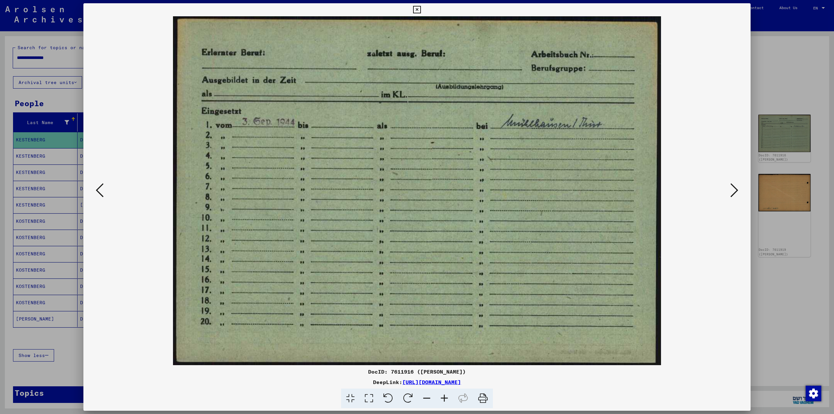
click at [733, 187] on icon at bounding box center [734, 190] width 8 height 16
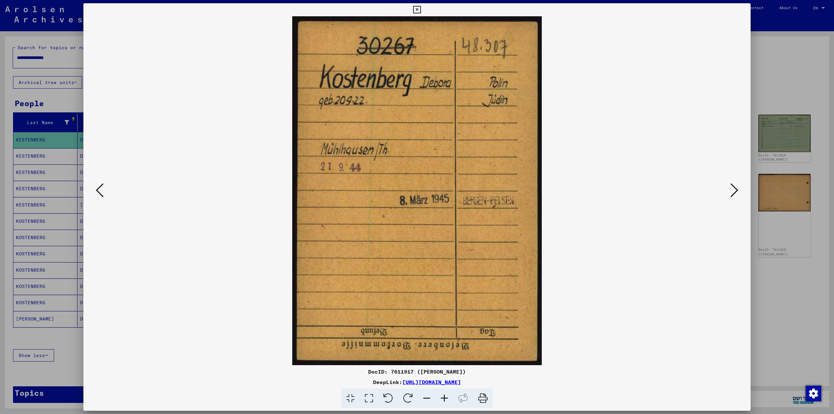
click at [733, 187] on icon at bounding box center [734, 190] width 8 height 16
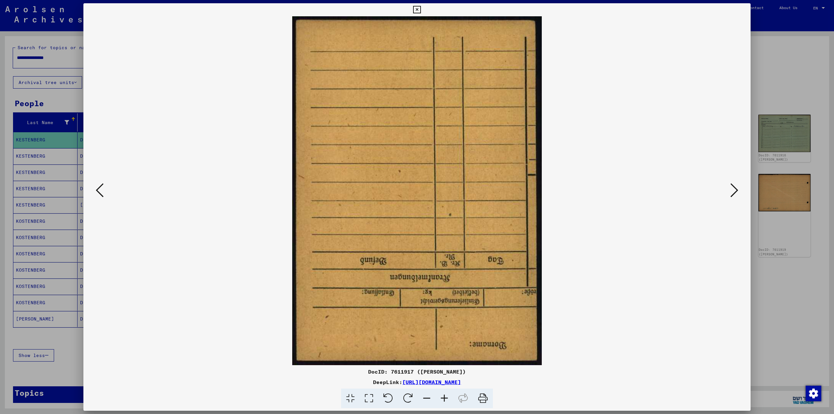
click at [733, 187] on icon at bounding box center [734, 190] width 8 height 16
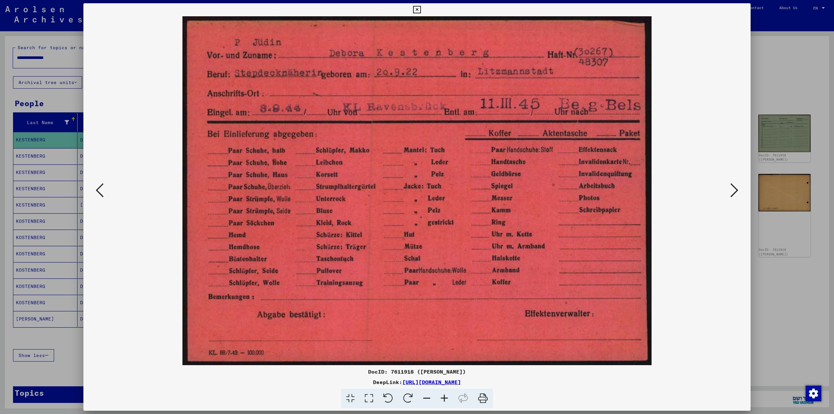
click at [733, 187] on icon at bounding box center [734, 190] width 8 height 16
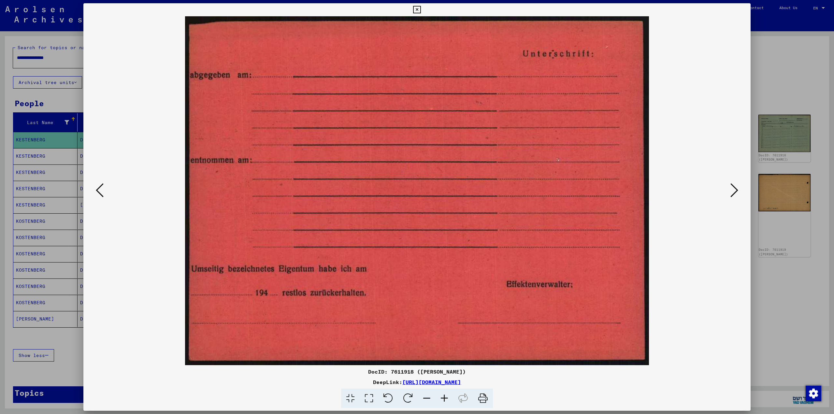
click at [733, 187] on icon at bounding box center [734, 190] width 8 height 16
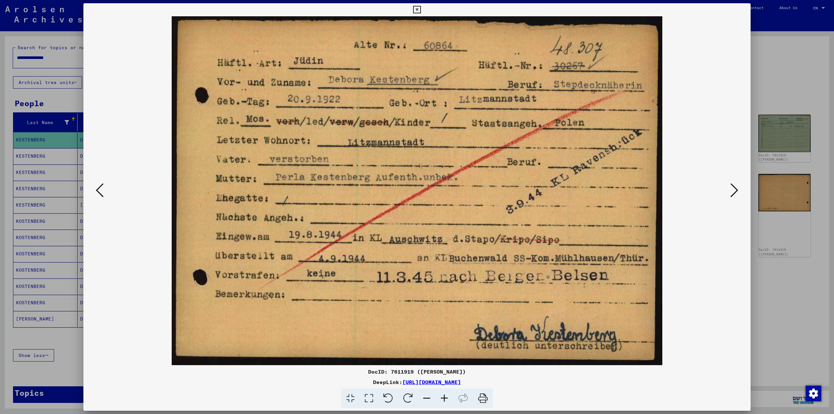
click at [733, 187] on icon at bounding box center [734, 190] width 8 height 16
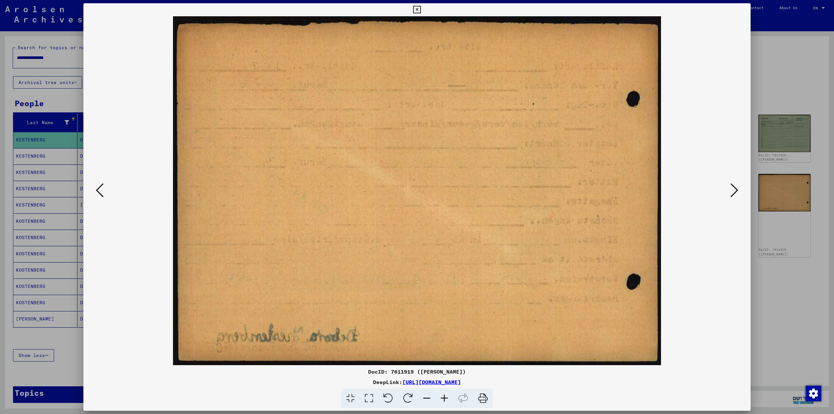
click at [733, 187] on icon at bounding box center [734, 190] width 8 height 16
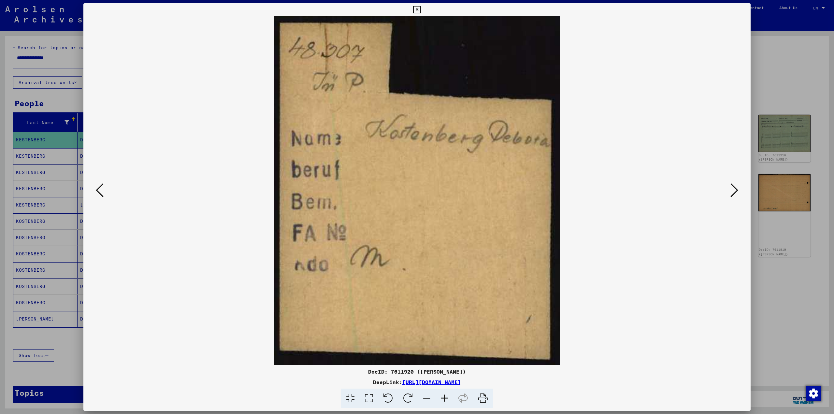
click at [97, 186] on icon at bounding box center [100, 190] width 8 height 16
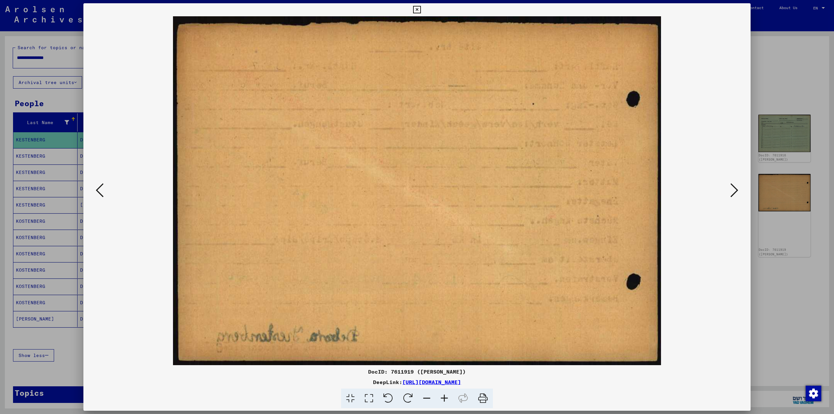
click at [98, 187] on icon at bounding box center [100, 190] width 8 height 16
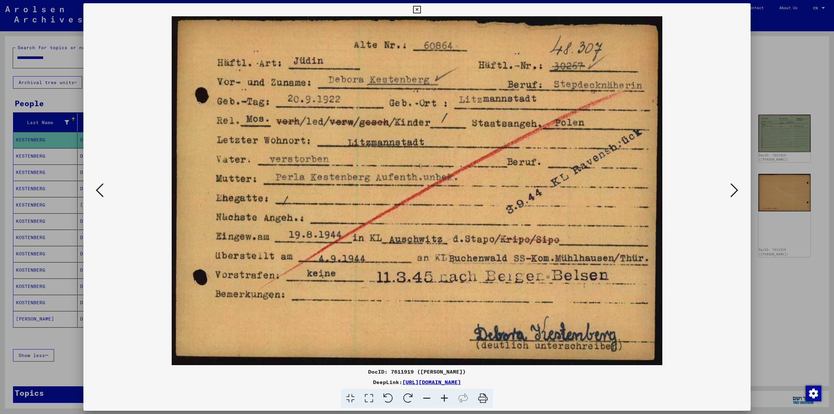
click at [736, 195] on icon at bounding box center [734, 190] width 8 height 16
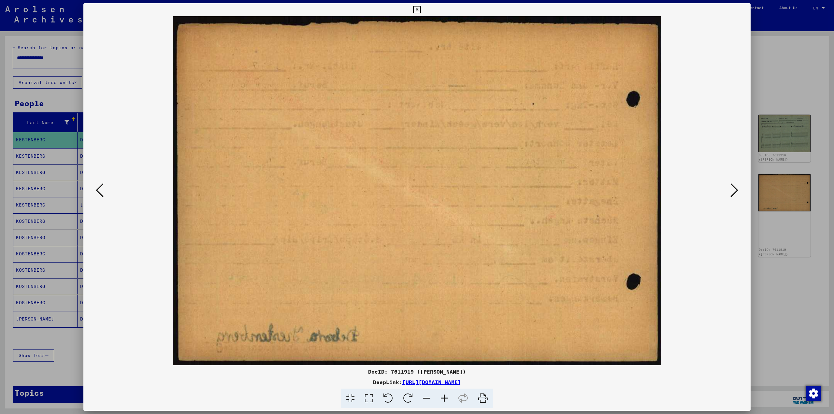
click at [736, 195] on icon at bounding box center [734, 190] width 8 height 16
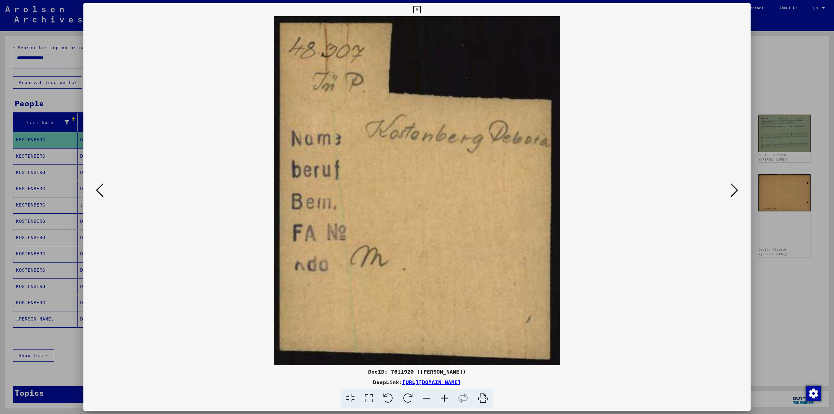
click at [736, 195] on icon at bounding box center [734, 190] width 8 height 16
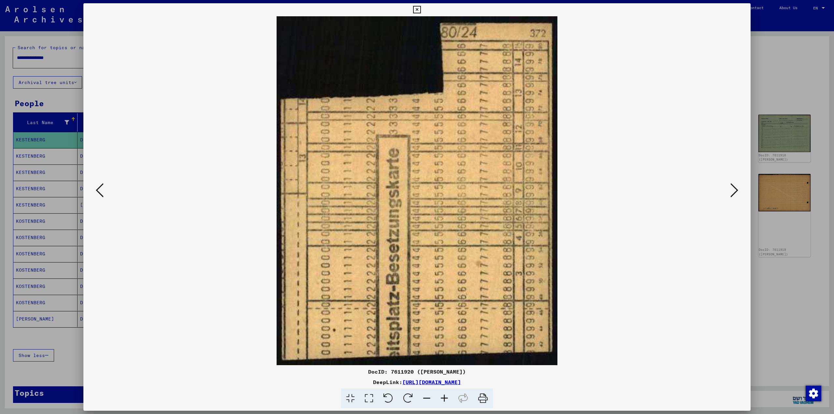
click at [736, 195] on icon at bounding box center [734, 190] width 8 height 16
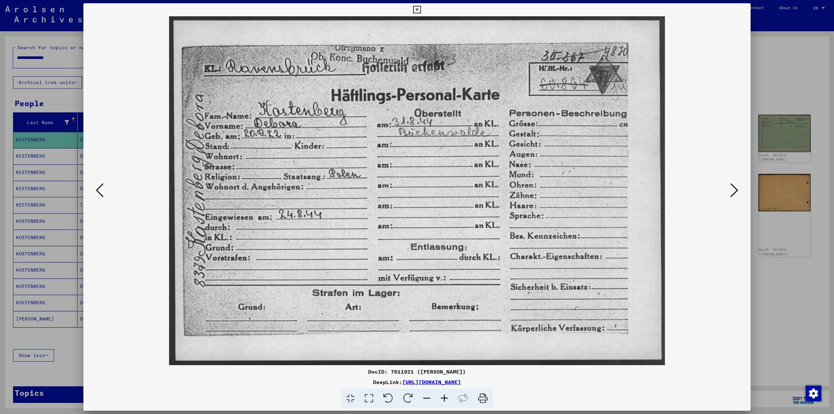
click at [736, 195] on icon at bounding box center [734, 190] width 8 height 16
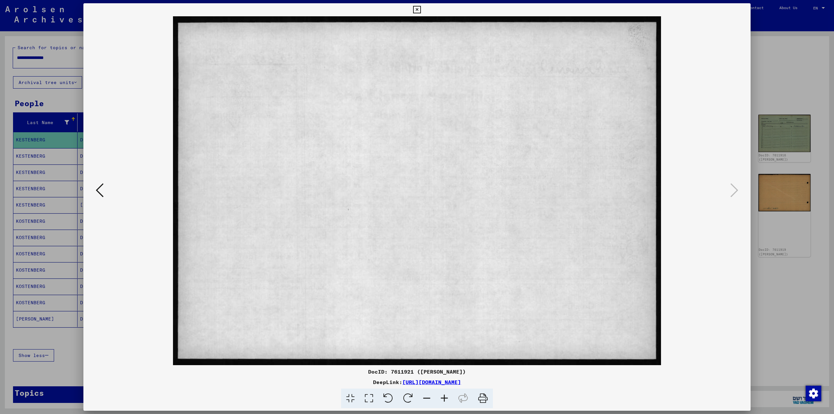
click at [809, 331] on div at bounding box center [417, 207] width 834 height 414
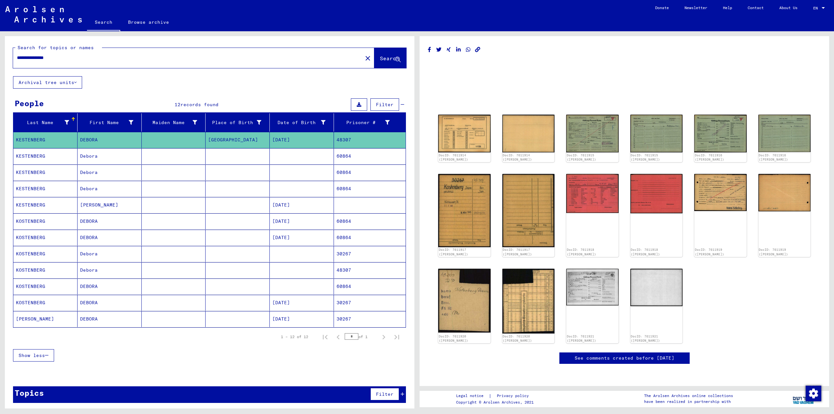
click at [150, 55] on input "**********" at bounding box center [188, 57] width 342 height 7
type input "**********"
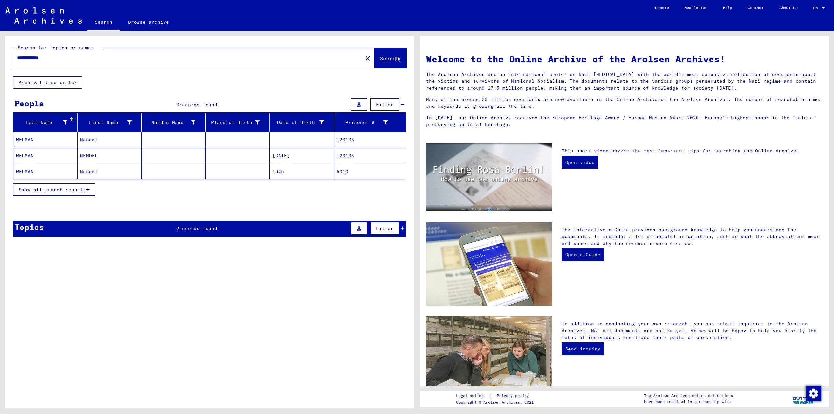
click at [97, 154] on mat-cell "MENDEL" at bounding box center [110, 156] width 64 height 16
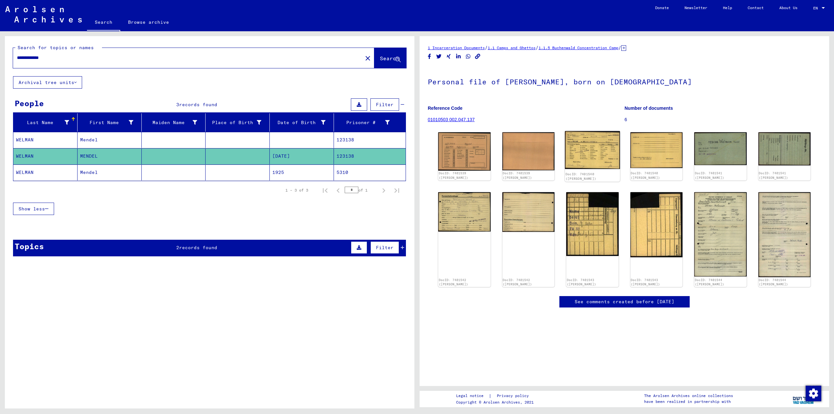
click at [591, 151] on img at bounding box center [592, 150] width 55 height 38
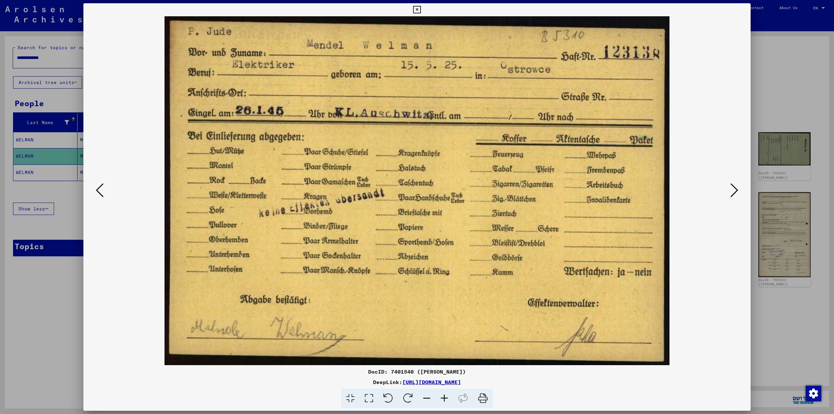
click at [777, 116] on div at bounding box center [417, 207] width 834 height 414
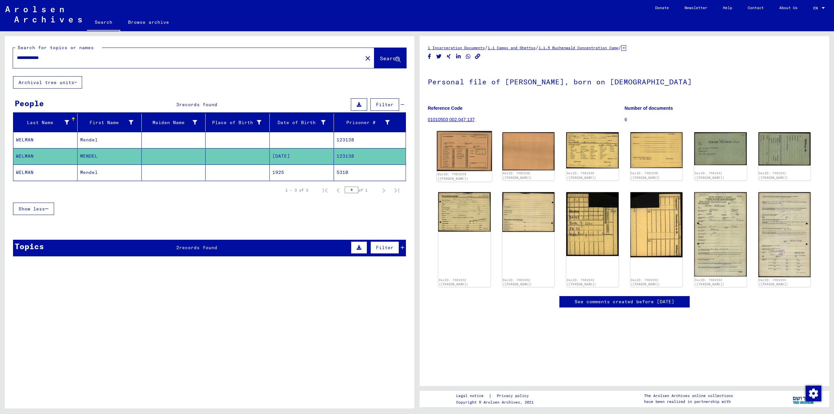
click at [457, 151] on img at bounding box center [464, 151] width 55 height 40
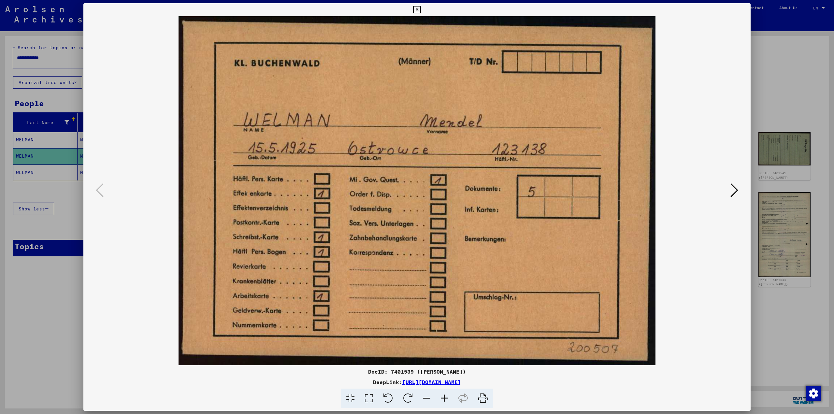
click at [725, 186] on img at bounding box center [417, 190] width 623 height 349
click at [736, 191] on icon at bounding box center [734, 190] width 8 height 16
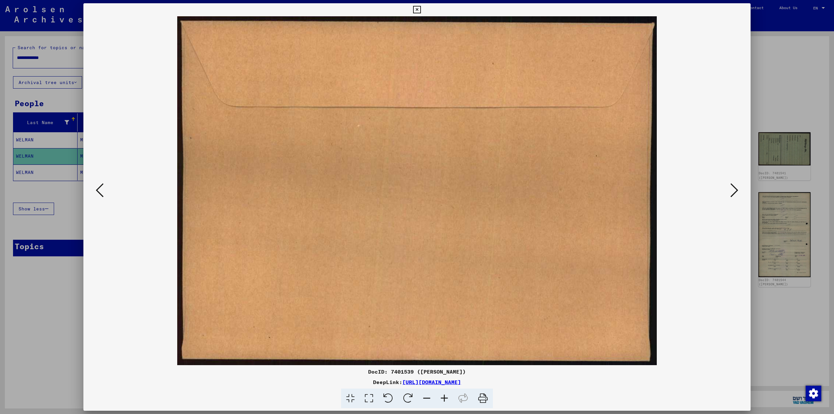
click at [736, 191] on icon at bounding box center [734, 190] width 8 height 16
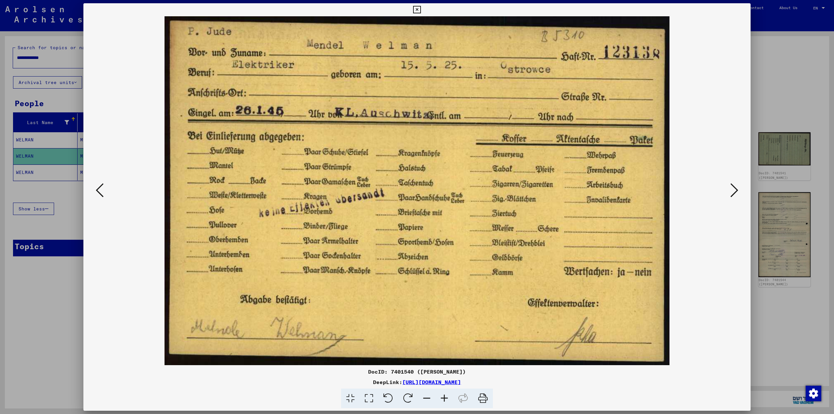
click at [736, 191] on icon at bounding box center [734, 190] width 8 height 16
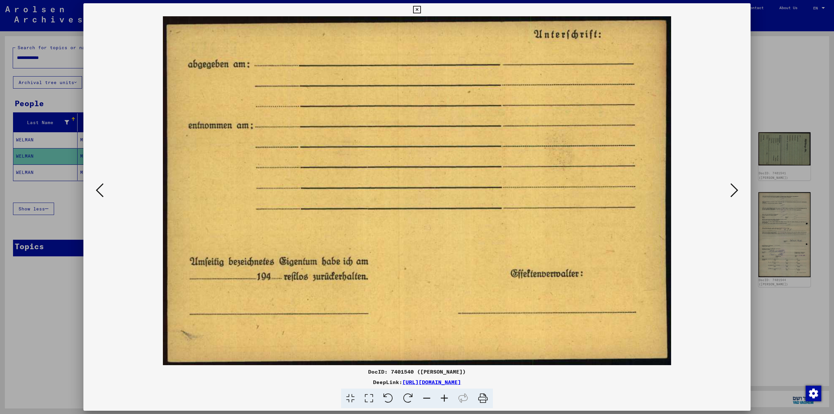
click at [736, 191] on icon at bounding box center [734, 190] width 8 height 16
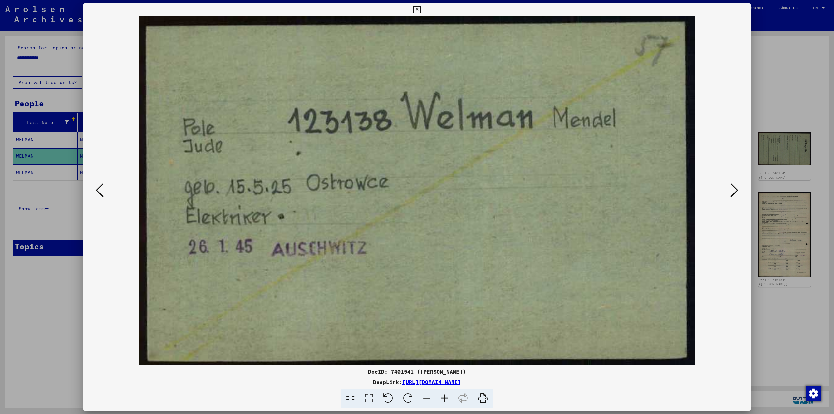
click at [736, 191] on icon at bounding box center [734, 190] width 8 height 16
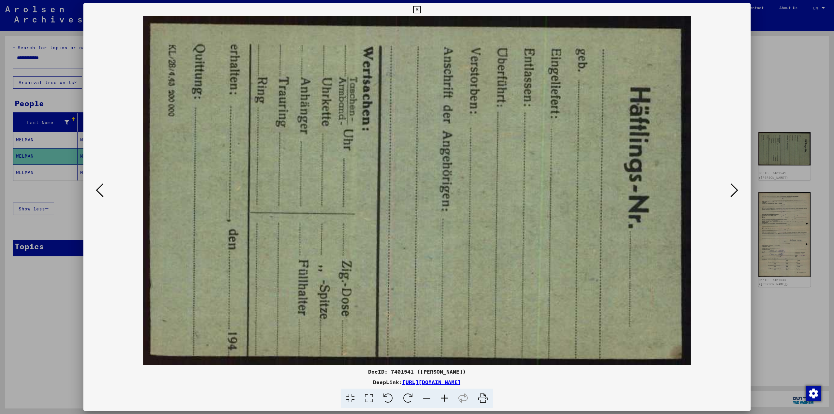
click at [736, 191] on icon at bounding box center [734, 190] width 8 height 16
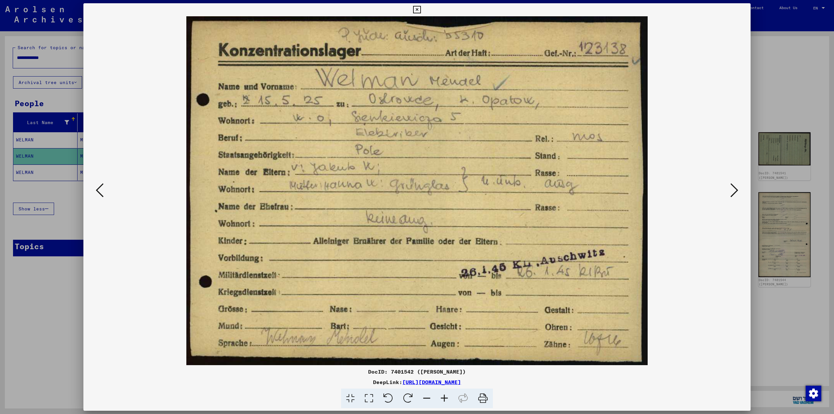
drag, startPoint x: 736, startPoint y: 191, endPoint x: 683, endPoint y: 51, distance: 148.8
click at [689, 57] on div at bounding box center [416, 190] width 667 height 349
click at [784, 97] on div at bounding box center [417, 207] width 834 height 414
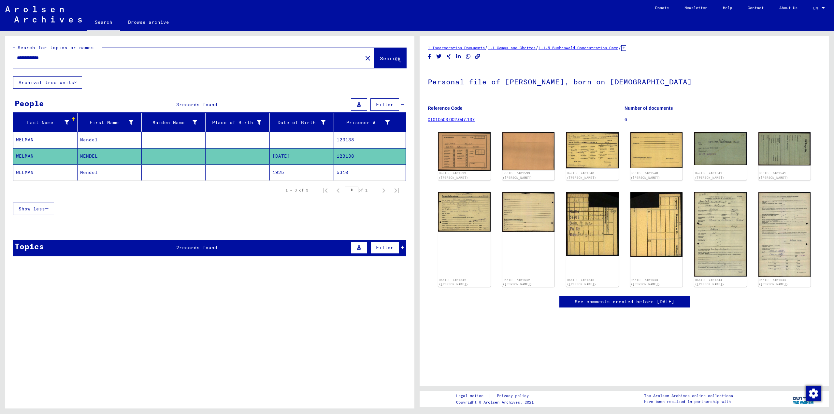
click at [113, 57] on input "**********" at bounding box center [188, 57] width 342 height 7
paste input "***"
type input "**********"
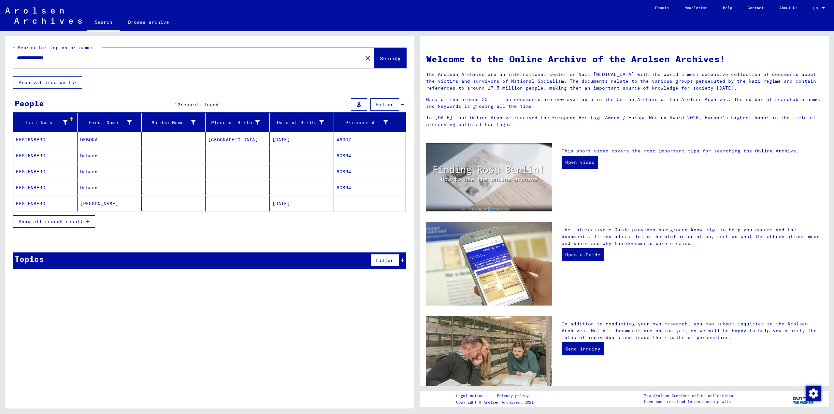
click at [159, 138] on mat-cell at bounding box center [174, 140] width 64 height 16
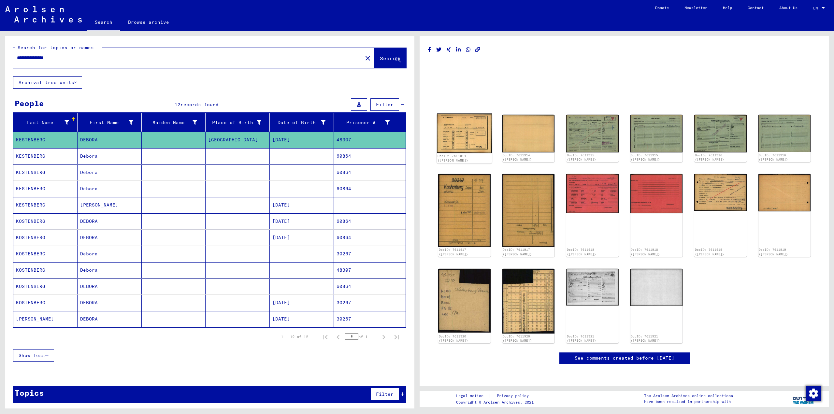
click at [485, 136] on img at bounding box center [464, 134] width 55 height 40
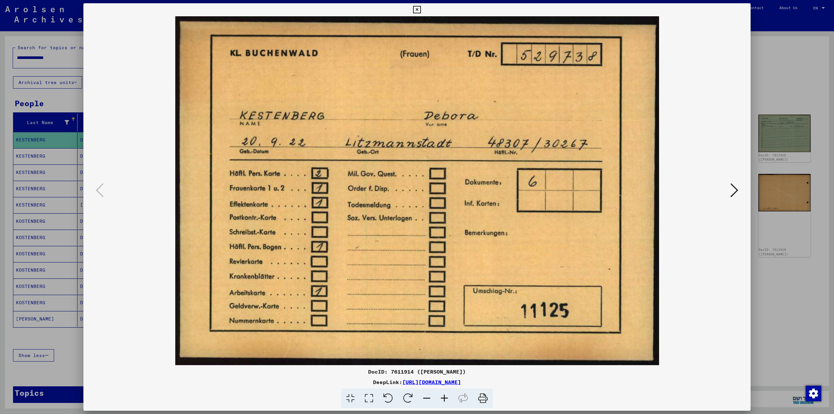
click at [712, 139] on img at bounding box center [417, 190] width 623 height 349
click at [785, 185] on div at bounding box center [417, 207] width 834 height 414
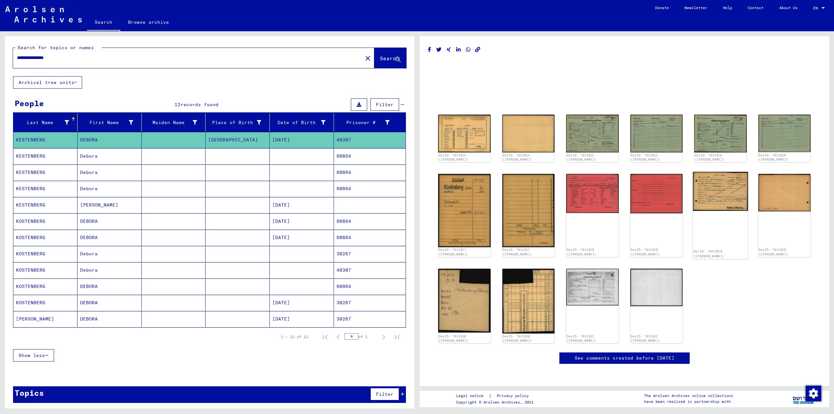
click at [740, 188] on img at bounding box center [720, 191] width 55 height 39
